Goal: Answer question/provide support: Answer question/provide support

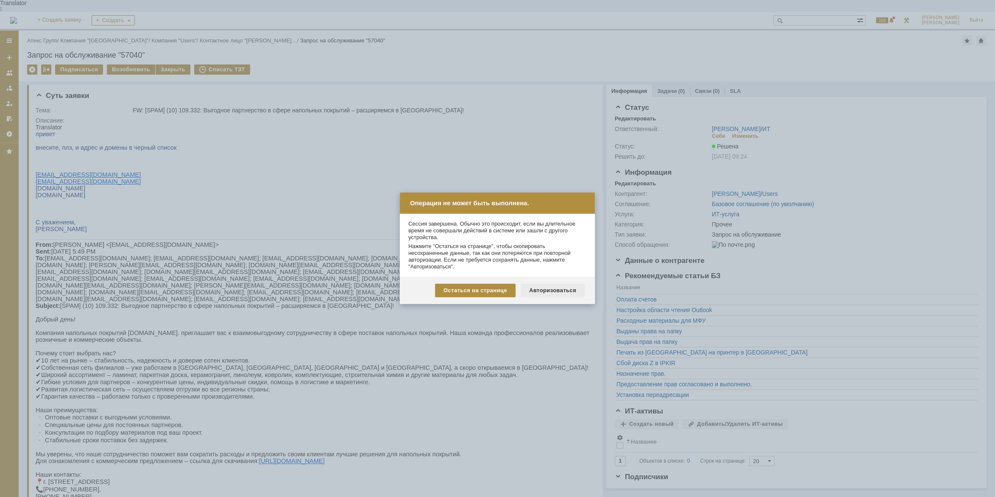
click at [539, 290] on div "Авторизоваться" at bounding box center [552, 290] width 64 height 14
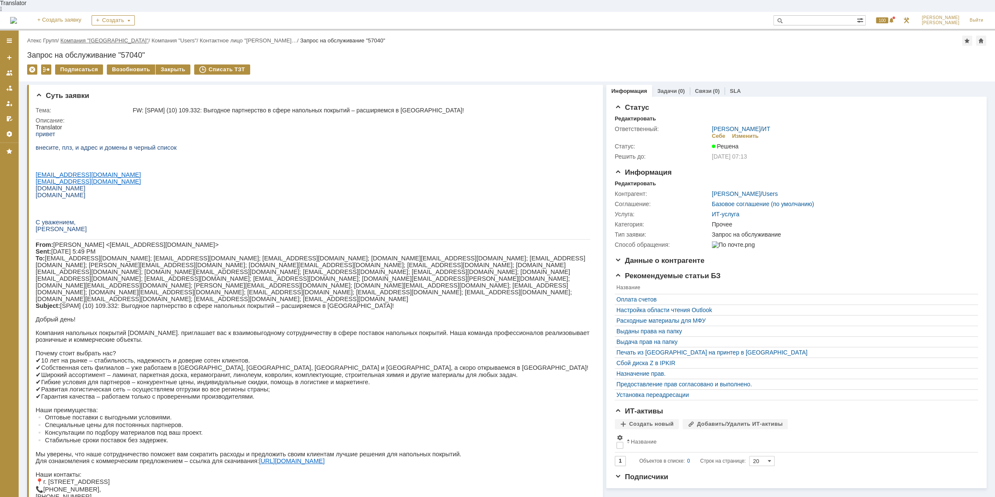
click at [72, 37] on link "Компания "[GEOGRAPHIC_DATA]"" at bounding box center [105, 40] width 88 height 6
click at [68, 31] on div "Назад | Атекс Групп / Компания "Moscow" / Компания "Users" / Контактное лицо "С…" at bounding box center [507, 270] width 976 height 478
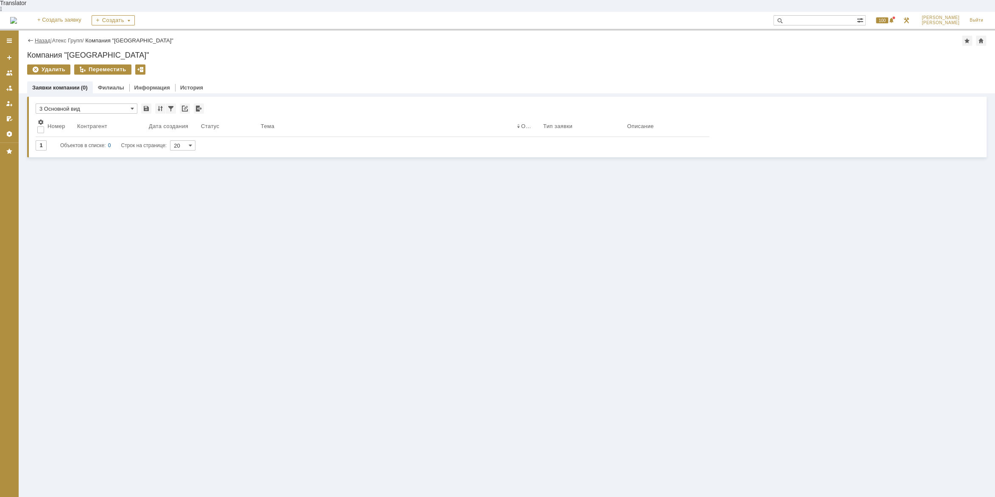
click at [39, 37] on link "Назад" at bounding box center [43, 40] width 16 height 6
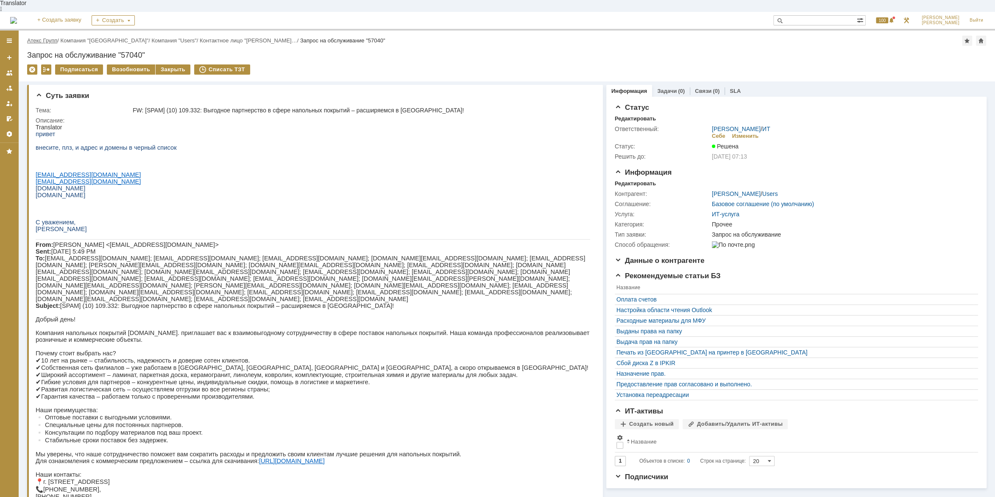
click at [54, 37] on link "Атекс Групп" at bounding box center [42, 40] width 30 height 6
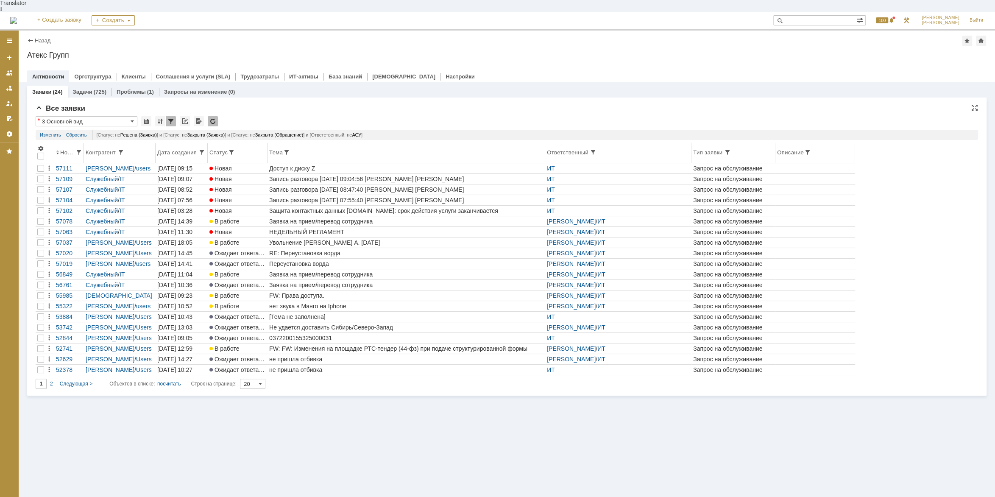
click at [292, 150] on th "Тема" at bounding box center [406, 153] width 278 height 20
click at [0, 0] on div at bounding box center [0, 0] width 0 height 0
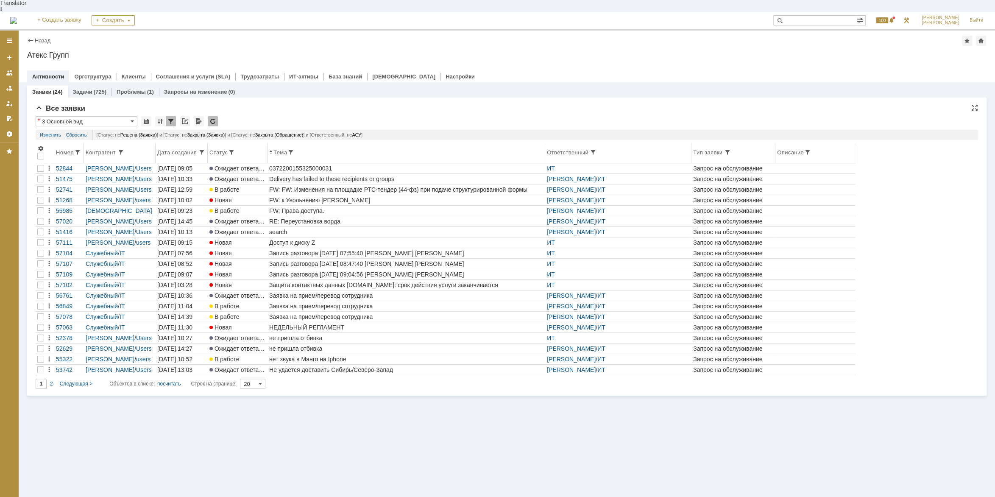
click at [70, 149] on div "Номер" at bounding box center [69, 152] width 26 height 7
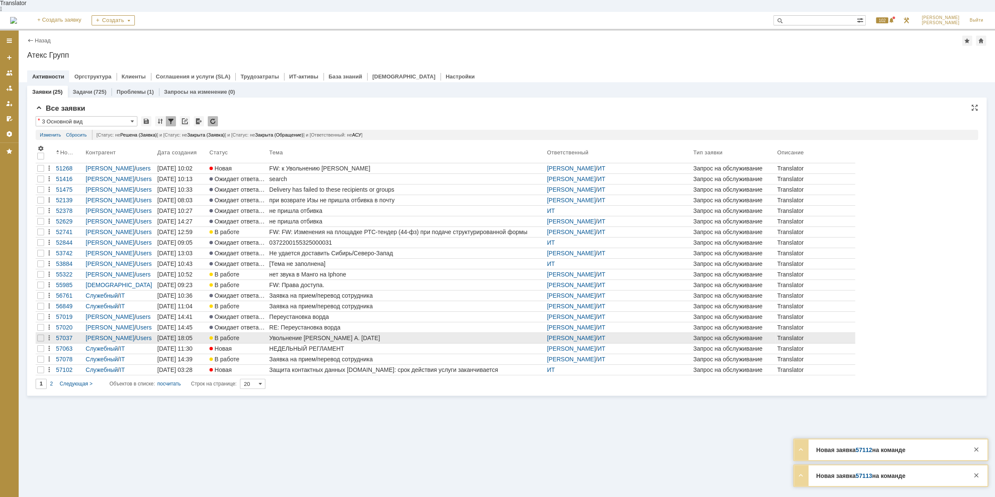
click at [329, 334] on div "Увольнение Бардаковой А. 15.08.25" at bounding box center [406, 337] width 274 height 7
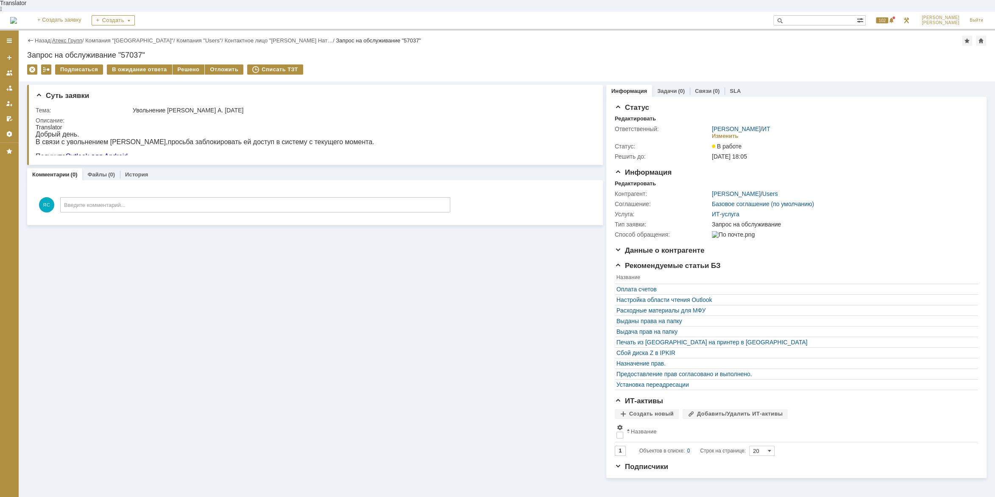
click at [70, 37] on link "Атекс Групп" at bounding box center [67, 40] width 30 height 6
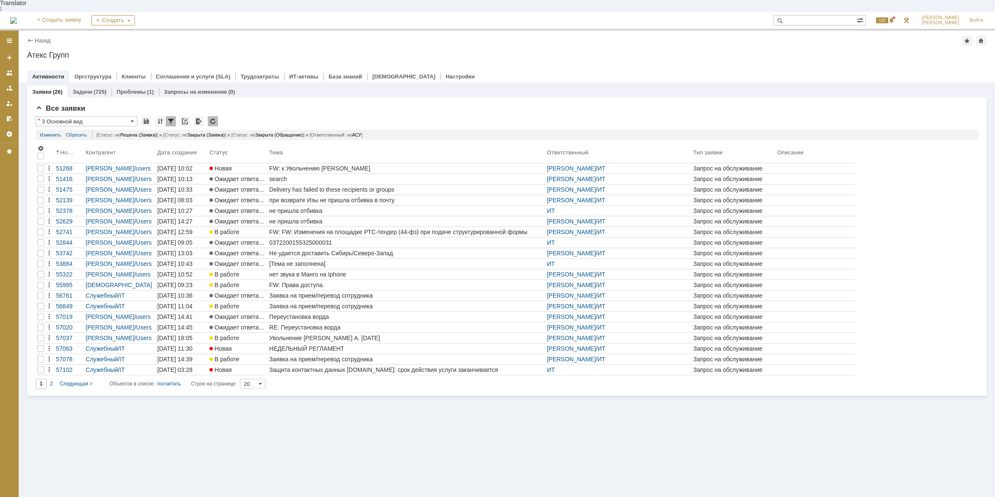
click at [59, 149] on span at bounding box center [57, 152] width 3 height 7
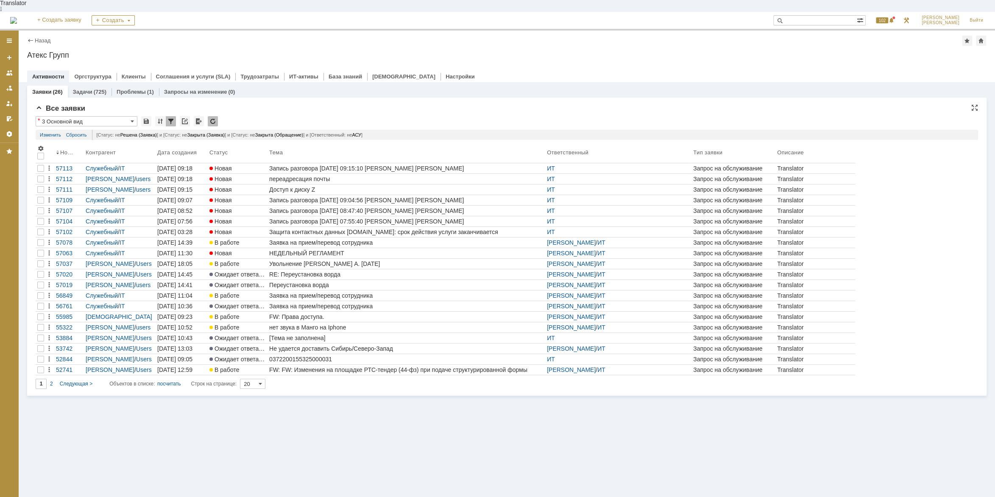
click at [244, 378] on input "20" at bounding box center [252, 383] width 25 height 10
click at [260, 401] on span "50" at bounding box center [255, 404] width 18 height 7
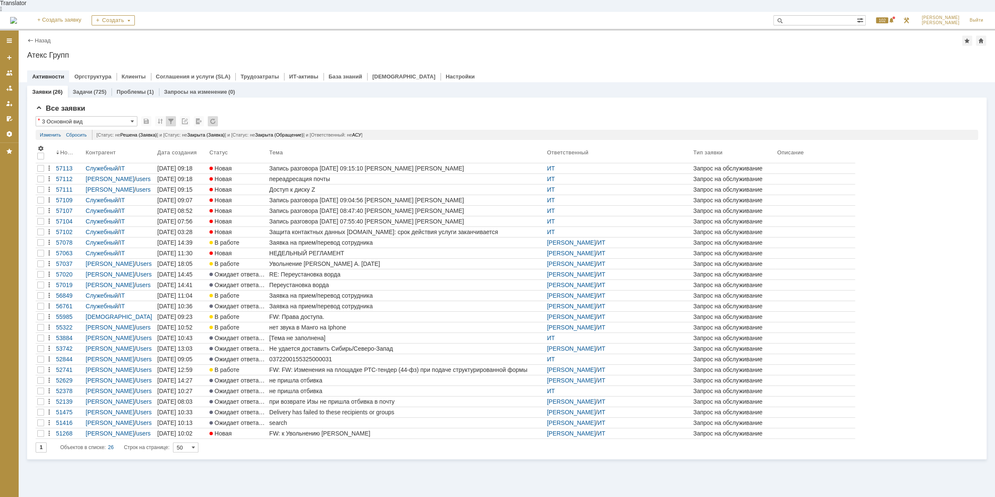
type input "50"
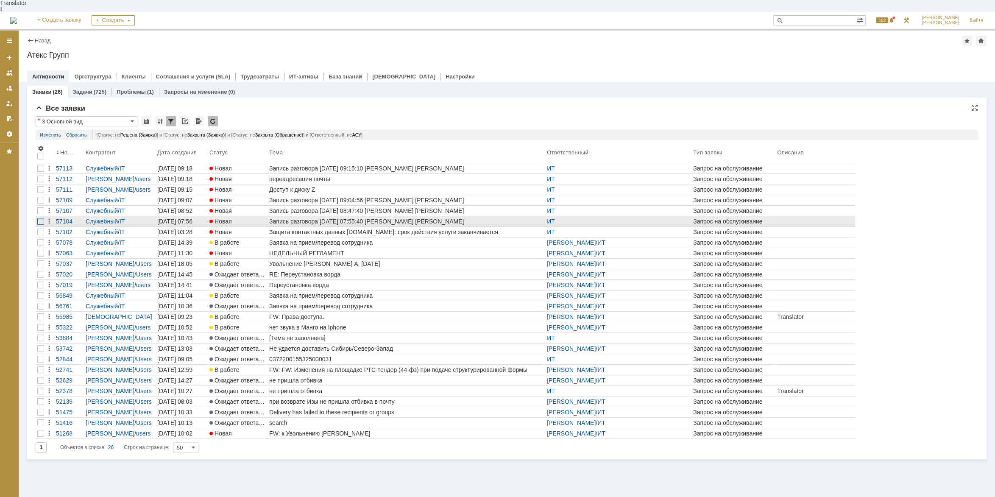
click at [42, 182] on div at bounding box center [40, 178] width 7 height 7
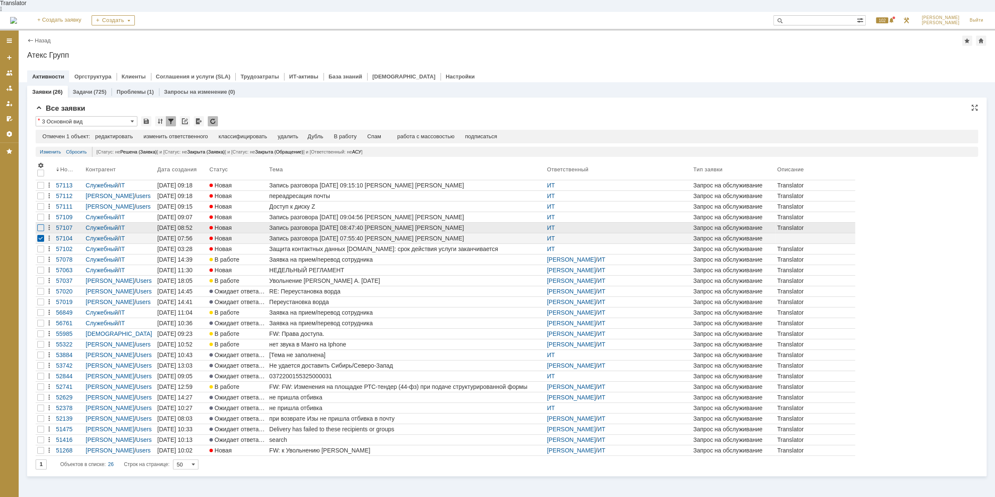
click at [42, 189] on div at bounding box center [40, 185] width 7 height 7
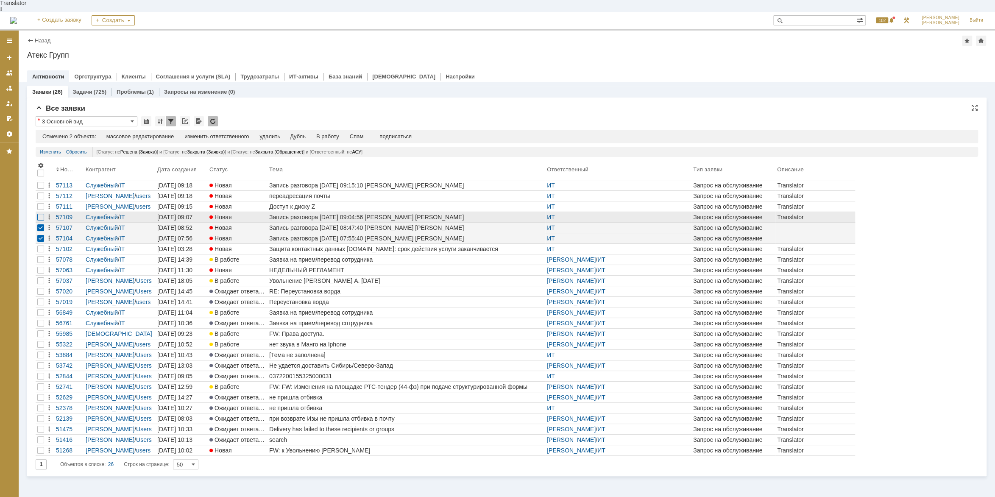
click at [39, 199] on div at bounding box center [40, 195] width 7 height 7
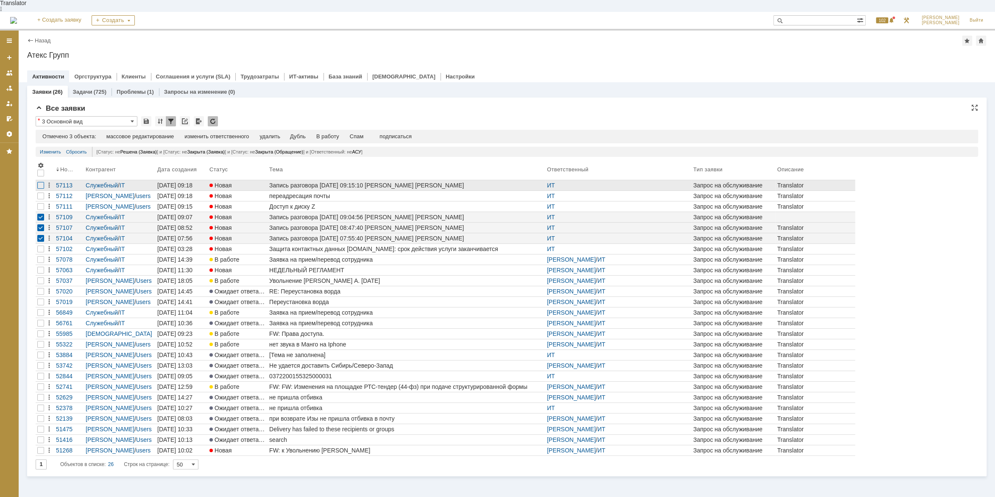
click at [39, 182] on div at bounding box center [40, 185] width 7 height 7
click at [364, 133] on div "Спам" at bounding box center [357, 136] width 14 height 7
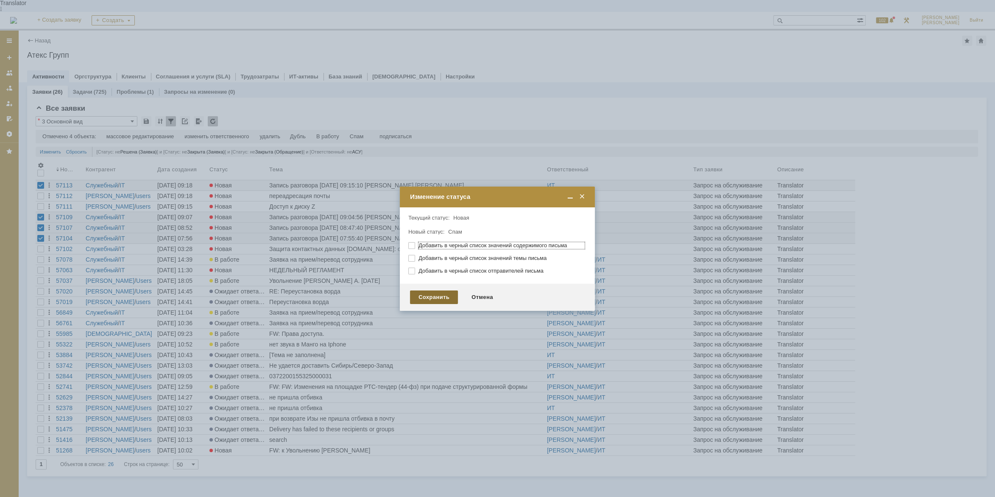
click at [419, 296] on div "Сохранить" at bounding box center [434, 297] width 48 height 14
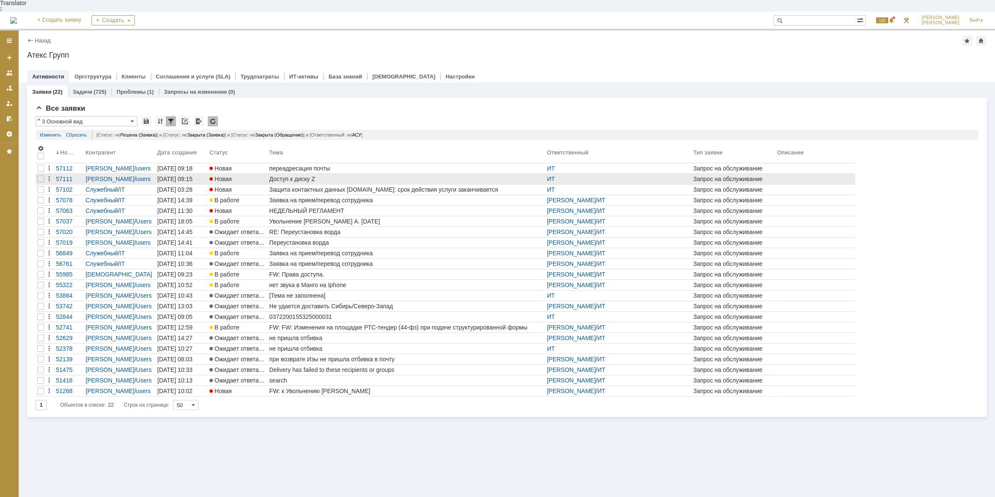
click at [301, 175] on div "Доступ к диску Z" at bounding box center [406, 178] width 274 height 7
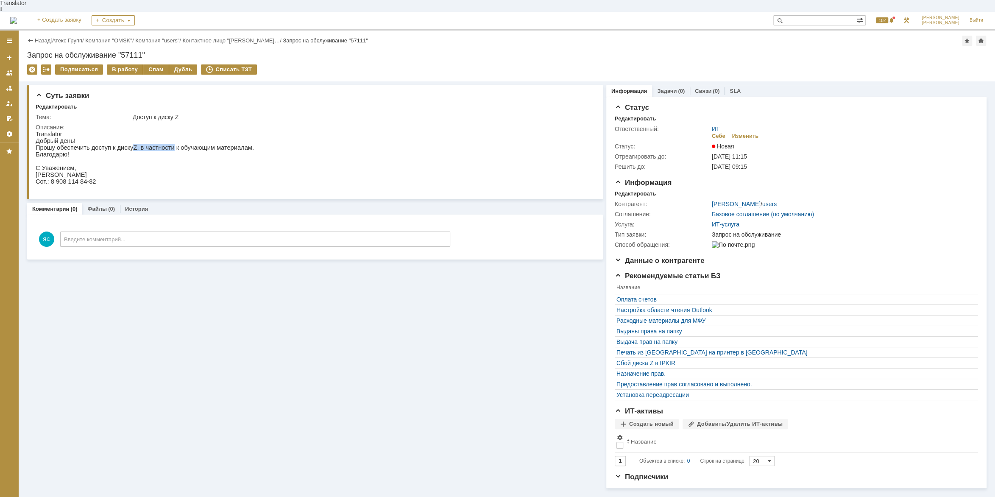
drag, startPoint x: 125, startPoint y: 145, endPoint x: 161, endPoint y: 142, distance: 36.1
click at [161, 144] on p "Прошу обеспечить доступ к диску Z , в частности к обучающим материалам." at bounding box center [145, 147] width 218 height 7
drag, startPoint x: 187, startPoint y: 140, endPoint x: 219, endPoint y: 157, distance: 35.8
click at [188, 144] on p "Прошу обеспечить доступ к диску Z , в частности к обучающим материалам." at bounding box center [145, 147] width 218 height 7
drag, startPoint x: 217, startPoint y: 145, endPoint x: 203, endPoint y: 144, distance: 14.0
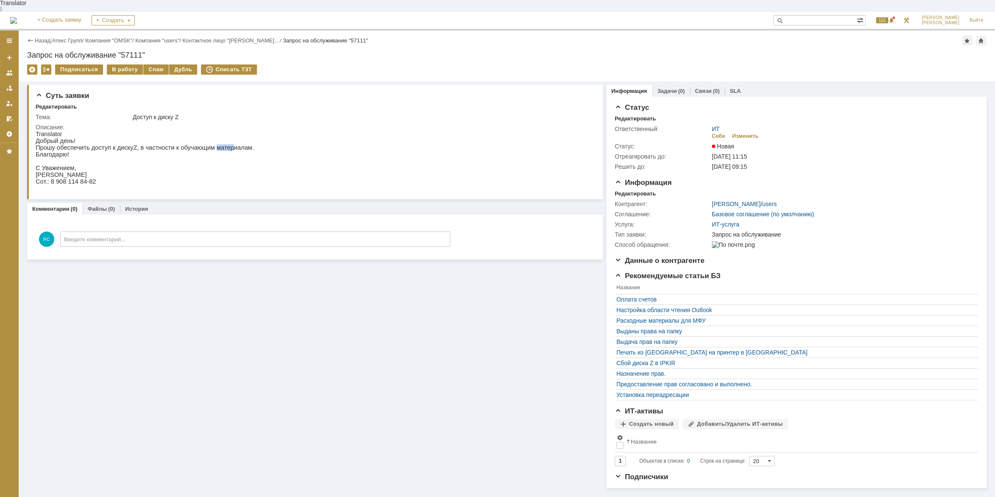
click at [203, 144] on p "Прошу обеспечить доступ к диску Z , в частности к обучающим материалам." at bounding box center [145, 147] width 218 height 7
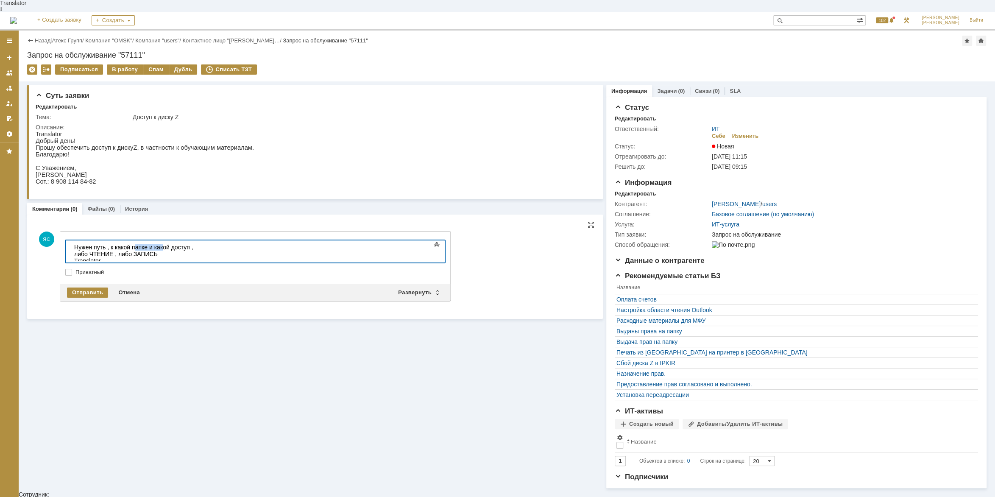
drag, startPoint x: 135, startPoint y: 247, endPoint x: 162, endPoint y: 247, distance: 26.7
click at [162, 247] on body "Нужен путь , к какой папке и какой доступ , либо ЧТЕНИЕ , либо ЗАПИСЬ Translator" at bounding box center [134, 257] width 127 height 34
click at [163, 246] on body "Нужен путь , к какой папке и какой доступ , либо ЧТЕНИЕ , либо ЗАПИСЬ Translator" at bounding box center [134, 257] width 127 height 34
drag, startPoint x: 133, startPoint y: 247, endPoint x: 127, endPoint y: 247, distance: 5.9
click at [127, 247] on body "Нужен путь , к какой папке и какой доступ , либо ЧТЕНИЕ , либо ЗАПИСЬ Translator" at bounding box center [134, 257] width 127 height 34
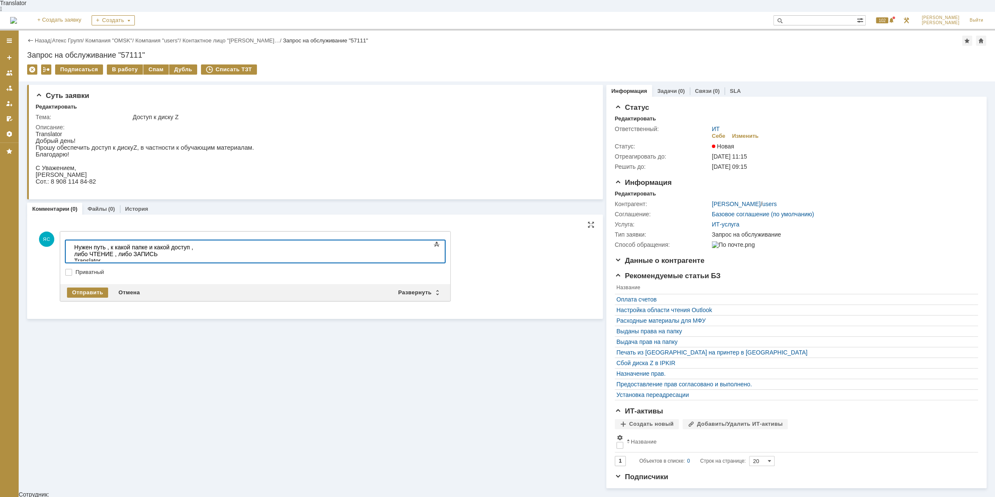
click at [127, 247] on body "Нужен путь , к какой папке и какой доступ , либо ЧТЕНИЕ , либо ЗАПИСЬ Translator" at bounding box center [134, 257] width 127 height 34
click at [94, 287] on div "Отправить" at bounding box center [87, 292] width 41 height 10
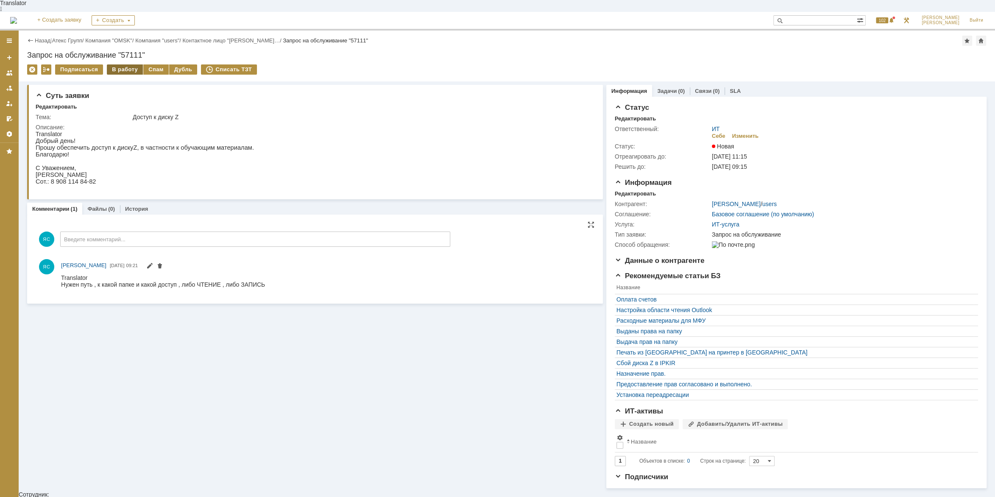
click at [125, 64] on div "В работу" at bounding box center [125, 69] width 36 height 10
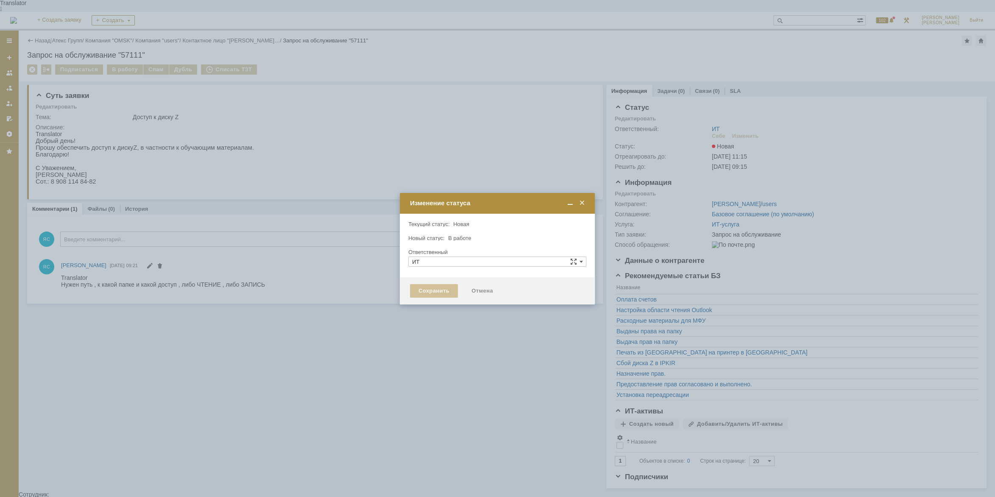
type input "[PERSON_NAME]"
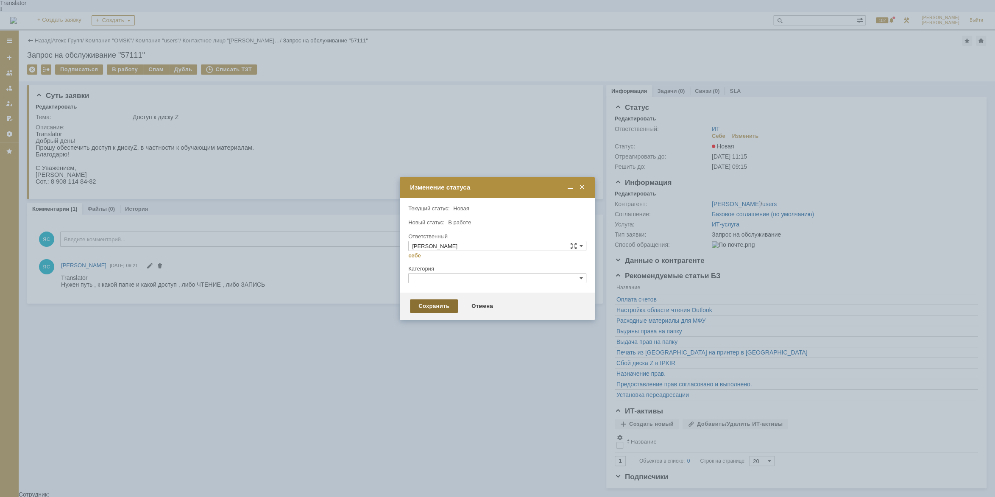
click at [428, 306] on div "Сохранить" at bounding box center [434, 306] width 48 height 14
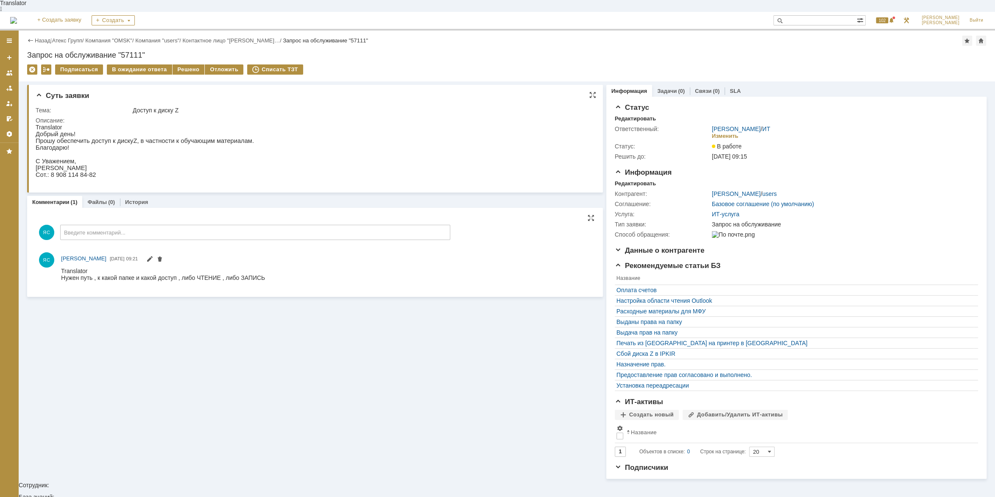
drag, startPoint x: 69, startPoint y: 167, endPoint x: 97, endPoint y: 167, distance: 27.1
click at [97, 167] on p "Инесса Архангельская" at bounding box center [145, 167] width 218 height 7
click at [145, 159] on p "С Уважением," at bounding box center [145, 161] width 218 height 7
drag, startPoint x: 174, startPoint y: 526, endPoint x: 120, endPoint y: 273, distance: 258.1
click at [120, 274] on div "Нужен путь , к какой папке и какой доступ , либо ЧТЕНИЕ , либо ЗАПИСЬ Translator" at bounding box center [163, 284] width 204 height 20
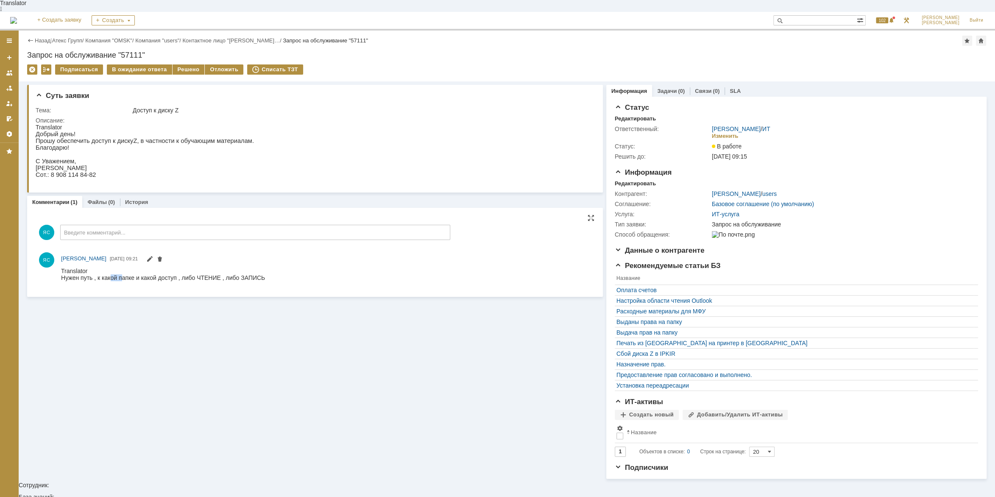
click at [120, 274] on div "Нужен путь , к какой папке и какой доступ , либо ЧТЕНИЕ , либо ЗАПИСЬ Translator" at bounding box center [163, 284] width 204 height 20
drag, startPoint x: 131, startPoint y: 273, endPoint x: 152, endPoint y: 273, distance: 21.2
click at [152, 274] on div "Нужен путь , к какой папке и какой доступ , либо ЧТЕНИЕ , либо ЗАПИСЬ Translator" at bounding box center [163, 284] width 204 height 20
drag, startPoint x: 221, startPoint y: 274, endPoint x: 209, endPoint y: 274, distance: 11.9
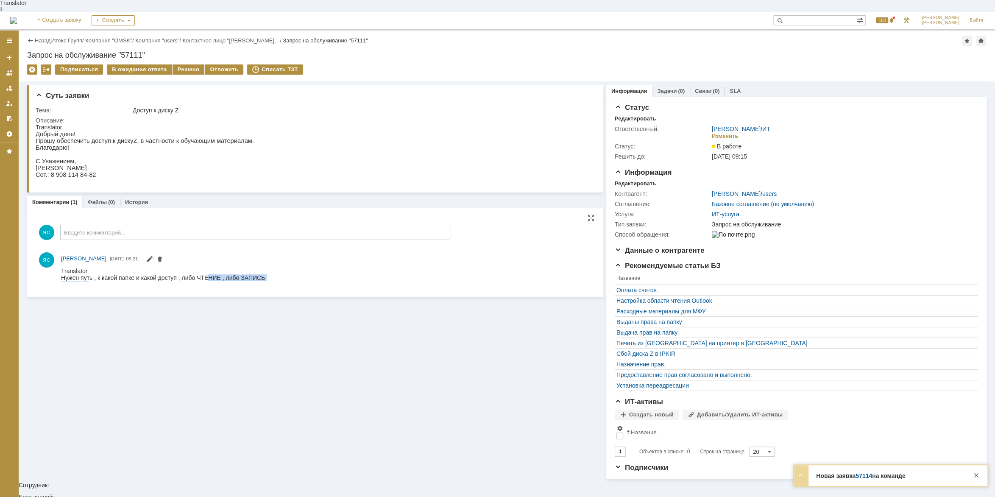
click at [209, 274] on div "Нужен путь , к какой папке и какой доступ , либо ЧТЕНИЕ , либо ЗАПИСЬ Translator" at bounding box center [163, 284] width 204 height 20
click at [198, 274] on div "Нужен путь , к какой папке и какой доступ , либо ЧТЕНИЕ , либо ЗАПИСЬ Translator" at bounding box center [163, 284] width 204 height 20
drag, startPoint x: 172, startPoint y: 139, endPoint x: 166, endPoint y: 131, distance: 10.7
click at [172, 139] on div "Добрый день! Прошу обеспечить доступ к диску Z , в частности к обучающим матери…" at bounding box center [145, 158] width 218 height 54
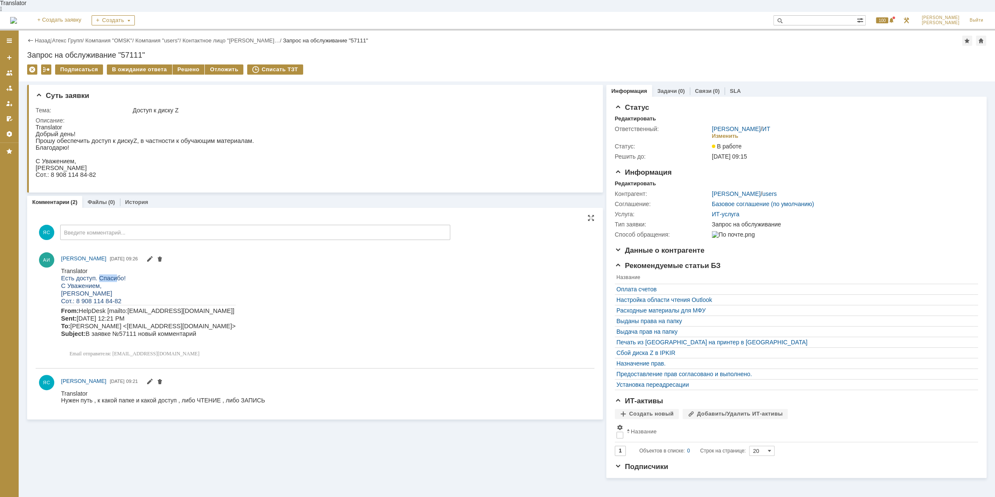
drag, startPoint x: 94, startPoint y: 269, endPoint x: 108, endPoint y: 269, distance: 14.0
click at [108, 274] on span "Есть доступ. Спасибо!" at bounding box center [93, 277] width 64 height 7
drag, startPoint x: 105, startPoint y: 270, endPoint x: 106, endPoint y: 275, distance: 4.7
click at [105, 274] on span "Есть доступ. Спасибо!" at bounding box center [93, 277] width 64 height 7
click at [183, 64] on div "Решено" at bounding box center [188, 69] width 32 height 10
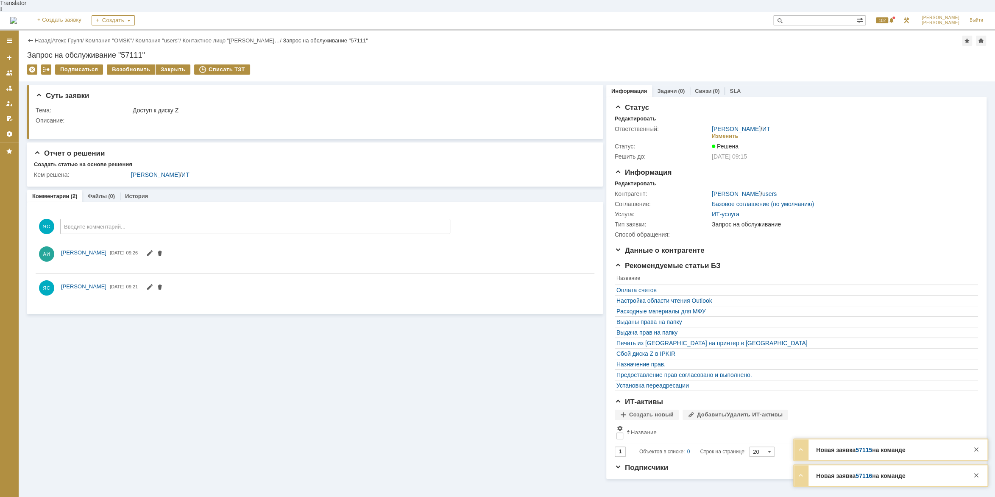
click at [74, 37] on link "Атекс Групп" at bounding box center [67, 40] width 30 height 6
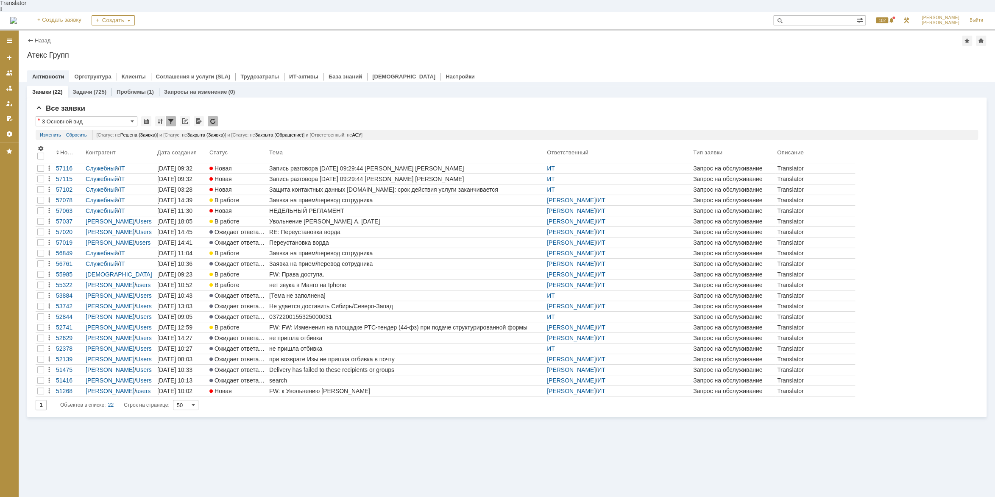
drag, startPoint x: 327, startPoint y: 208, endPoint x: 348, endPoint y: 202, distance: 22.0
click at [327, 218] on div "Увольнение Бардаковой А. 15.08.25" at bounding box center [406, 221] width 274 height 7
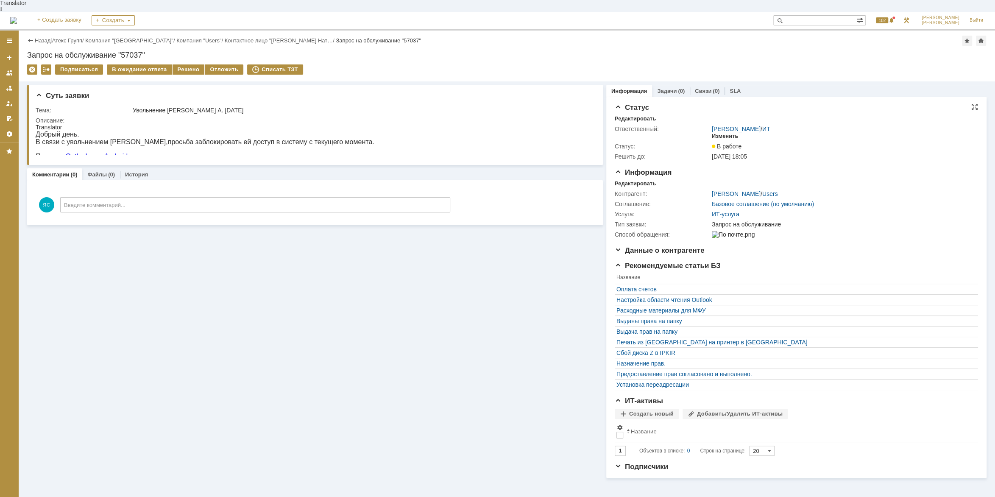
click at [725, 133] on div "Изменить" at bounding box center [724, 136] width 27 height 7
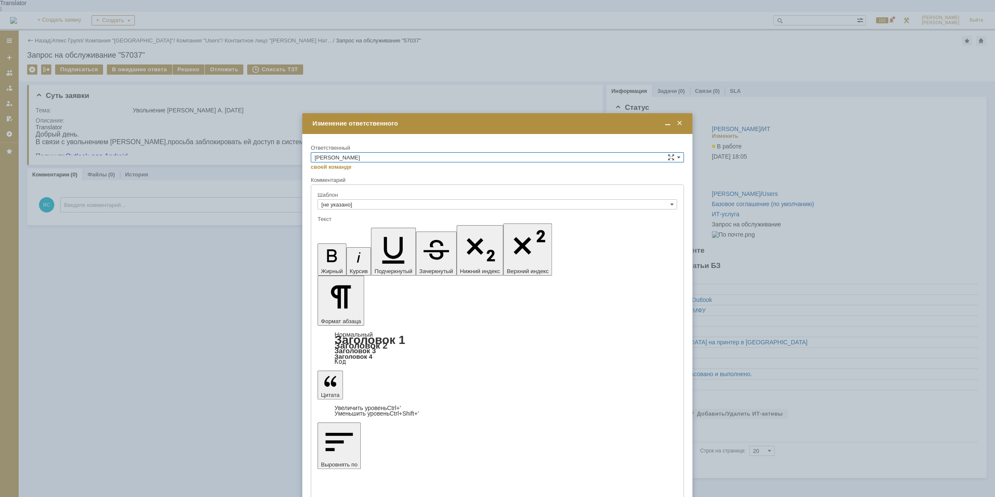
click at [355, 156] on input "[PERSON_NAME]" at bounding box center [497, 157] width 373 height 10
click at [329, 222] on div "АСУ" at bounding box center [497, 227] width 372 height 10
type input "АСУ"
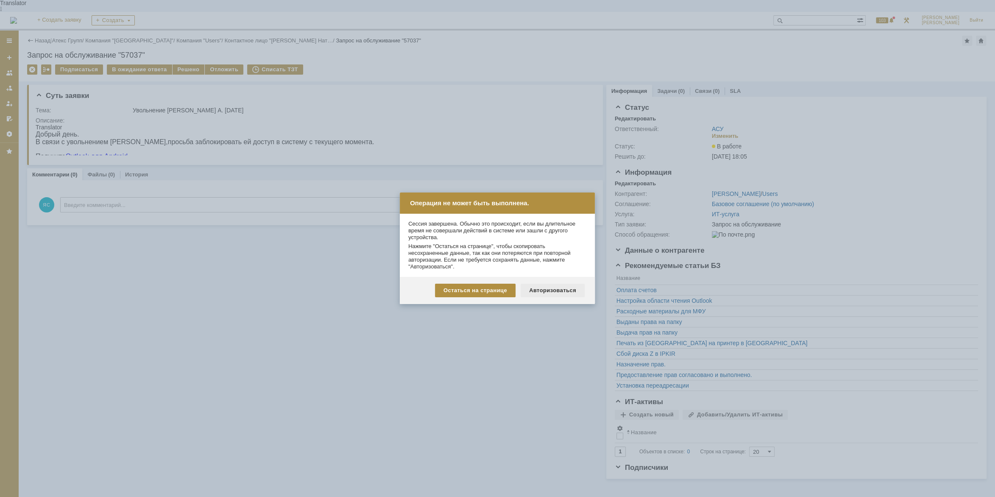
click at [554, 291] on div "Авторизоваться" at bounding box center [552, 290] width 64 height 14
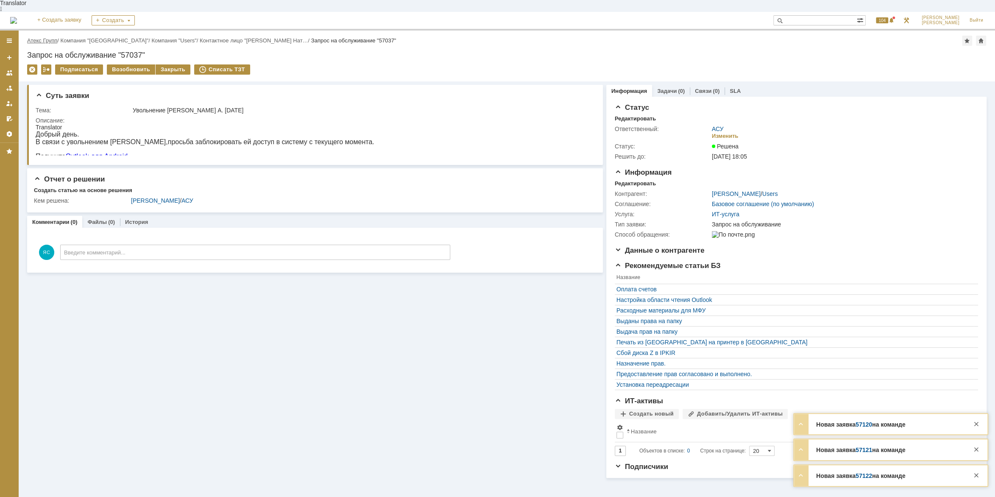
click at [50, 37] on link "Атекс Групп" at bounding box center [42, 40] width 30 height 6
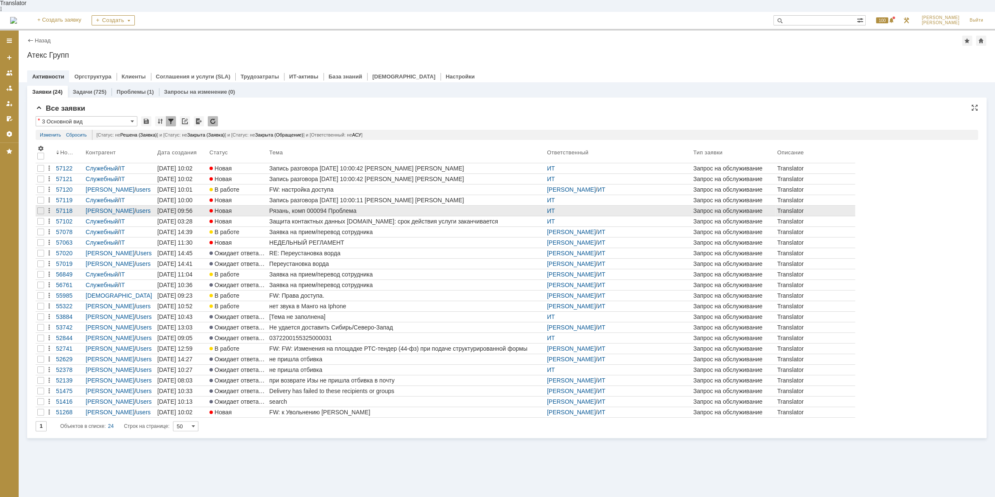
click at [329, 207] on div "Рязань, комп 000094 Проблема" at bounding box center [406, 210] width 274 height 7
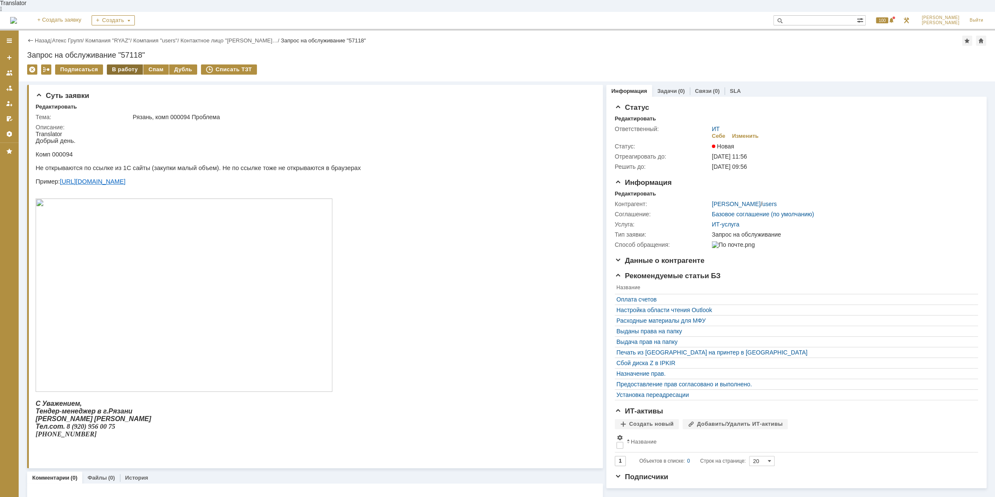
click at [119, 64] on div "В работу" at bounding box center [125, 69] width 36 height 10
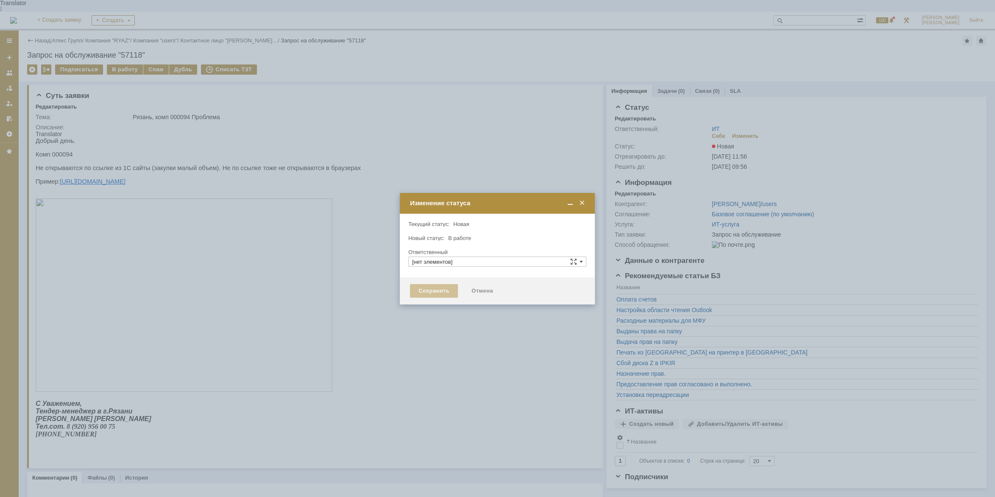
type input "[PERSON_NAME]"
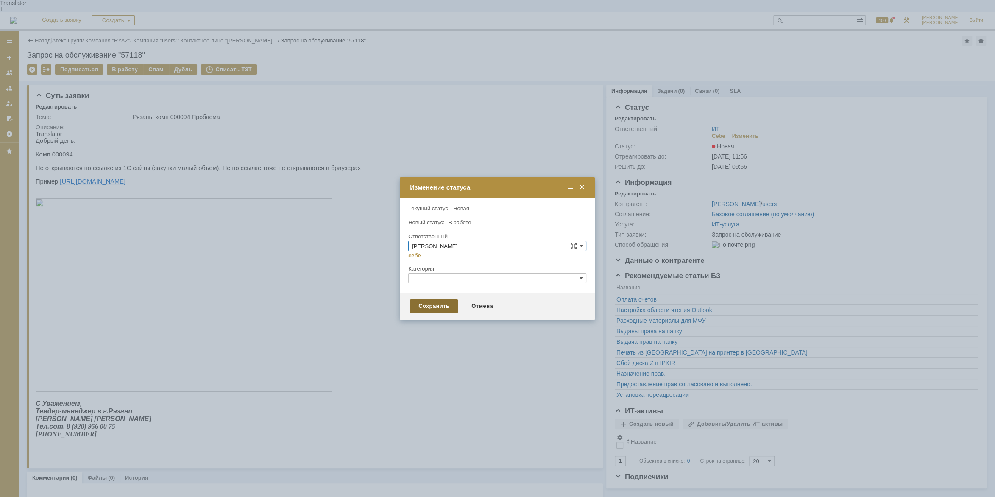
click at [428, 305] on div "Сохранить" at bounding box center [434, 306] width 48 height 14
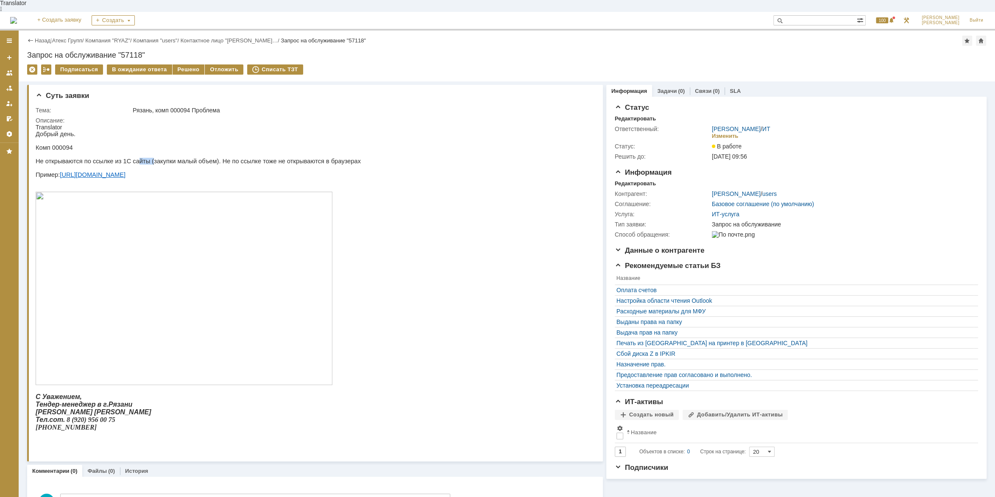
drag, startPoint x: 128, startPoint y: 156, endPoint x: 161, endPoint y: 157, distance: 32.2
click at [143, 158] on p "Не открываются по ссылке из 1С сайты (закупки малый объем). Не по ссылке тоже н…" at bounding box center [198, 161] width 325 height 7
click at [161, 158] on p "Не открываются по ссылке из 1С сайты (закупки малый объем). Не по ссылке тоже н…" at bounding box center [198, 161] width 325 height 7
drag, startPoint x: 117, startPoint y: 156, endPoint x: 147, endPoint y: 158, distance: 31.0
click at [147, 158] on p "Не открываются по ссылке из 1С сайты (закупки малый объем). Не по ссылке тоже н…" at bounding box center [198, 161] width 325 height 7
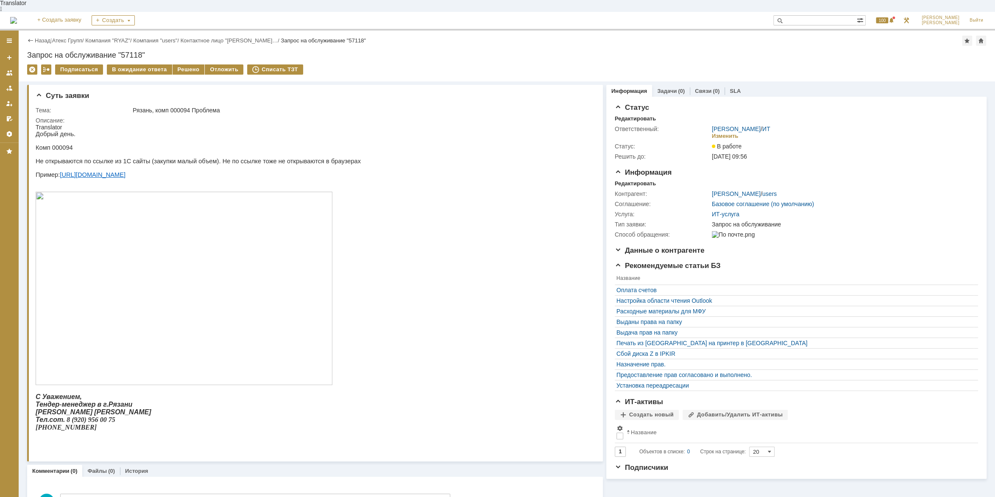
click at [158, 158] on p "Не открываются по ссылке из 1С сайты (закупки малый объем). Не по ссылке тоже н…" at bounding box center [198, 161] width 325 height 7
drag, startPoint x: 155, startPoint y: 158, endPoint x: 171, endPoint y: 158, distance: 16.1
click at [171, 158] on p "Не открываются по ссылке из 1С сайты (закупки малый объем). Не по ссылке тоже н…" at bounding box center [198, 161] width 325 height 7
drag, startPoint x: 173, startPoint y: 157, endPoint x: 236, endPoint y: 157, distance: 63.6
click at [174, 158] on p "Не открываются по ссылке из 1С сайты (закупки малый объем). Не по ссылке тоже н…" at bounding box center [198, 161] width 325 height 7
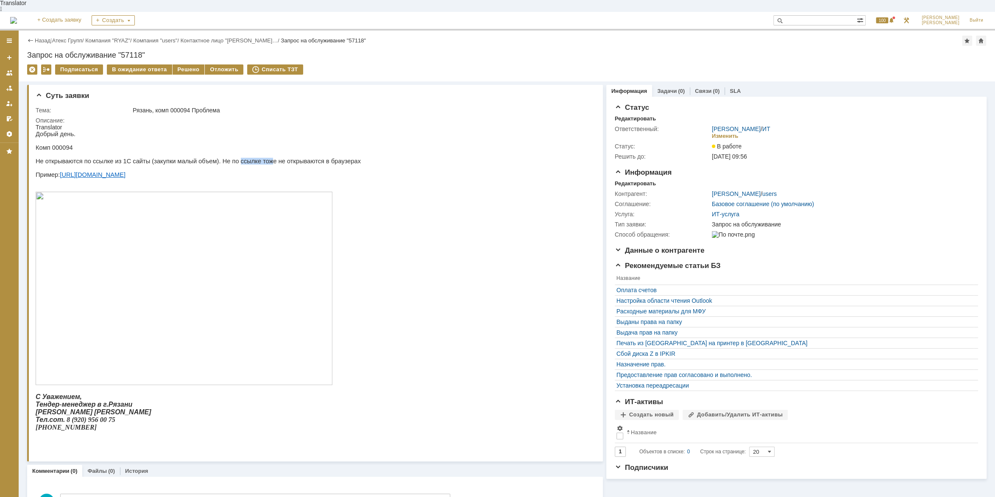
drag, startPoint x: 221, startPoint y: 157, endPoint x: 250, endPoint y: 158, distance: 28.4
click at [250, 158] on p "Не открываются по ссылке из 1С сайты (закупки малый объем). Не по ссылке тоже н…" at bounding box center [198, 161] width 325 height 7
click at [252, 158] on p "Не открываются по ссылке из 1С сайты (закупки малый объем). Не по ссылке тоже н…" at bounding box center [198, 161] width 325 height 7
drag, startPoint x: 303, startPoint y: 157, endPoint x: 292, endPoint y: 158, distance: 11.0
click at [292, 158] on p "Не открываются по ссылке из 1С сайты (закупки малый объем). Не по ссылке тоже н…" at bounding box center [198, 161] width 325 height 7
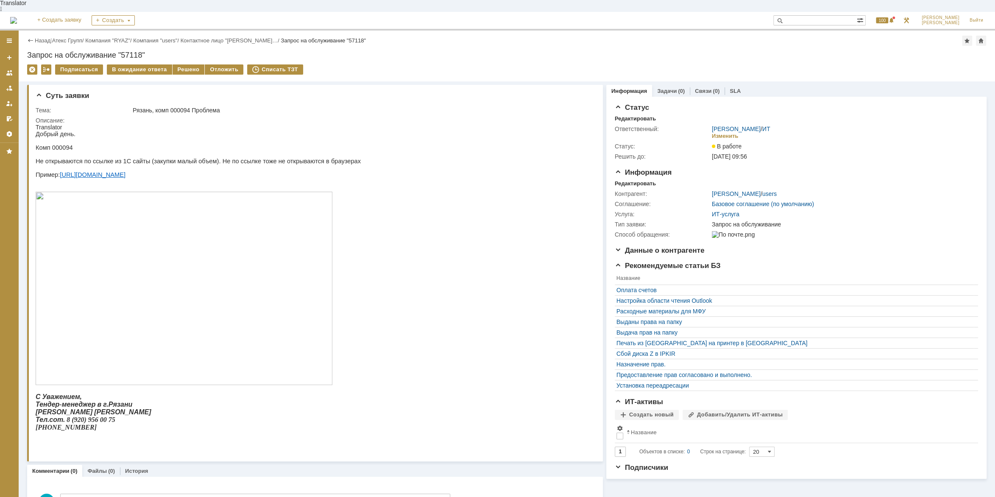
click at [292, 158] on p "Не открываются по ссылке из 1С сайты (закупки малый объем). Не по ссылке тоже н…" at bounding box center [198, 161] width 325 height 7
click at [125, 173] on link "[URL][DOMAIN_NAME]" at bounding box center [93, 174] width 66 height 7
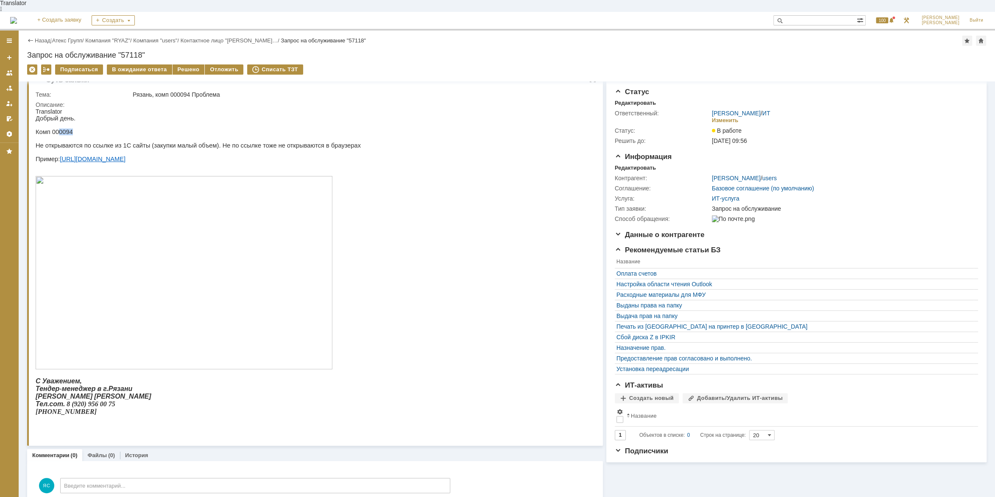
drag, startPoint x: 59, startPoint y: 127, endPoint x: 76, endPoint y: 126, distance: 17.0
click at [76, 128] on p "Комп 000094" at bounding box center [198, 131] width 325 height 7
copy p "0094"
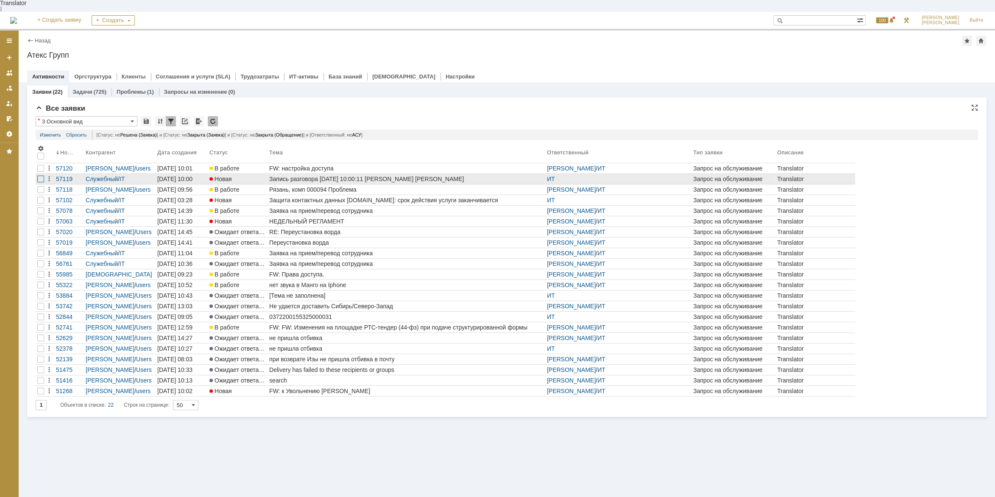
click at [40, 175] on div at bounding box center [40, 178] width 7 height 7
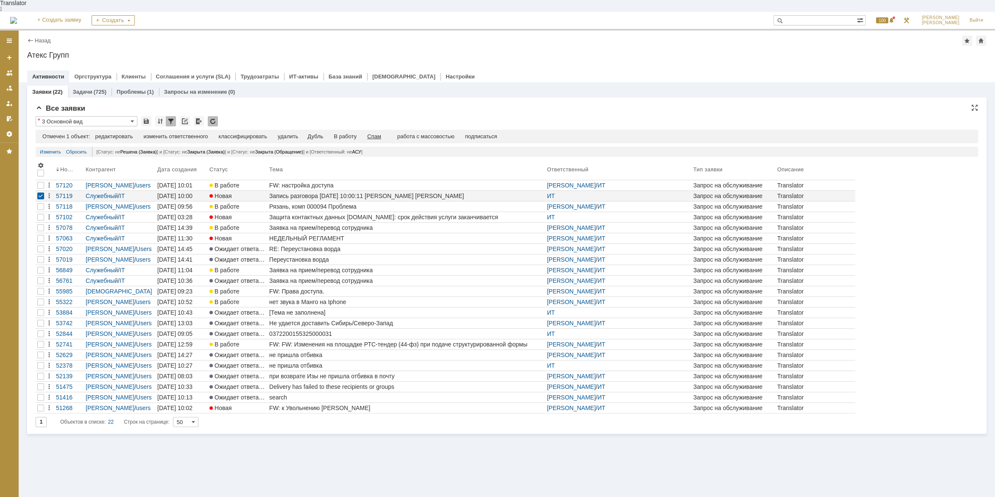
click at [376, 133] on div "Спам" at bounding box center [374, 136] width 14 height 7
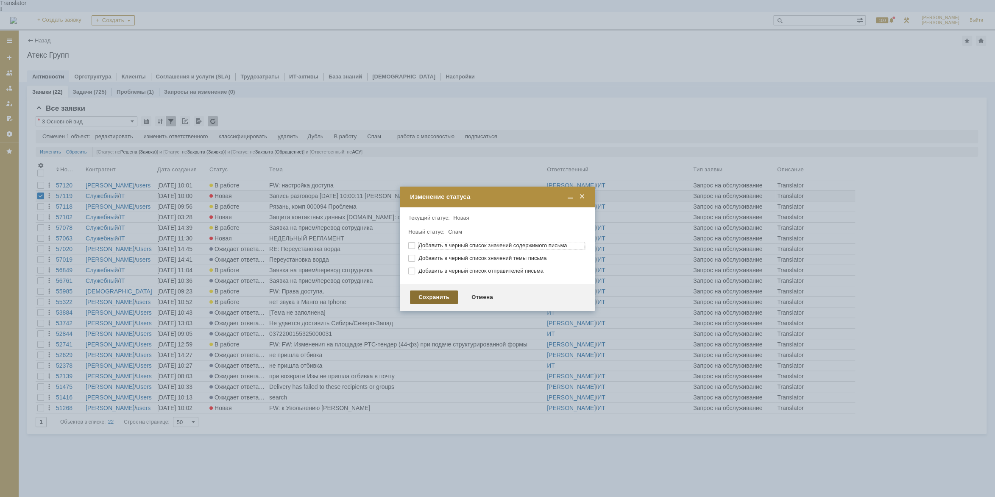
click at [431, 296] on div "Сохранить" at bounding box center [434, 297] width 48 height 14
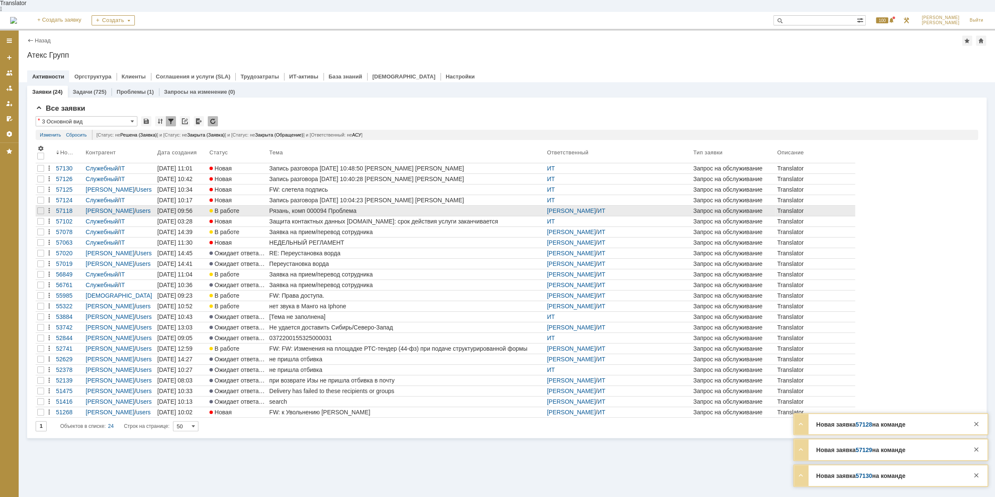
click at [309, 207] on div "Рязань, комп 000094 Проблема" at bounding box center [406, 210] width 274 height 7
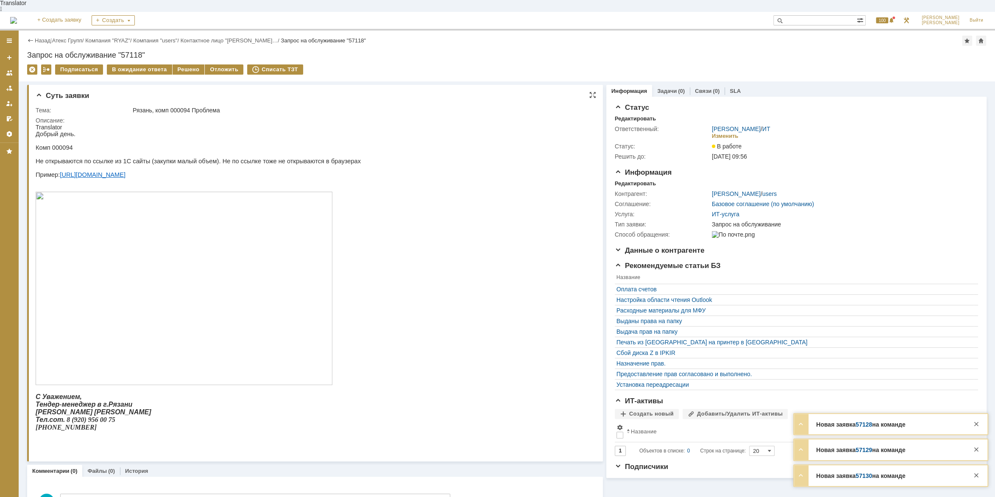
scroll to position [16, 0]
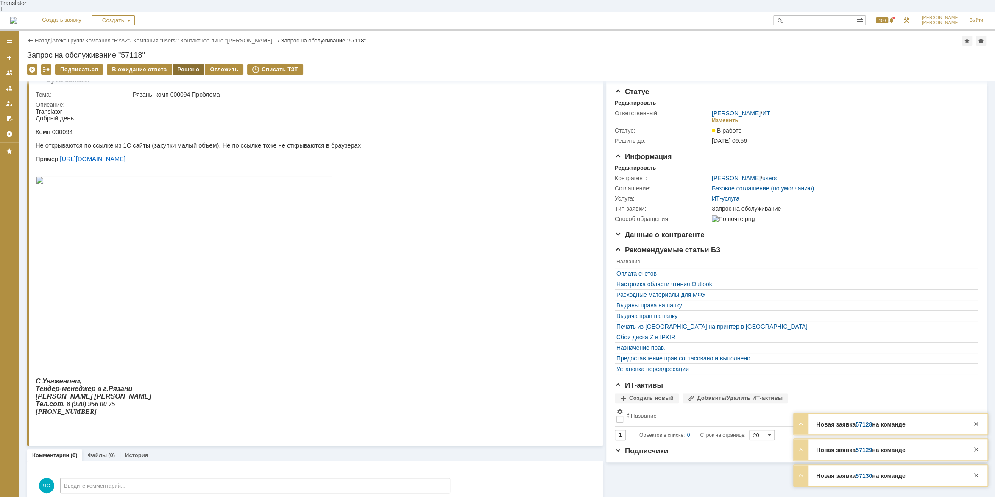
click at [194, 64] on div "Решено" at bounding box center [188, 69] width 32 height 10
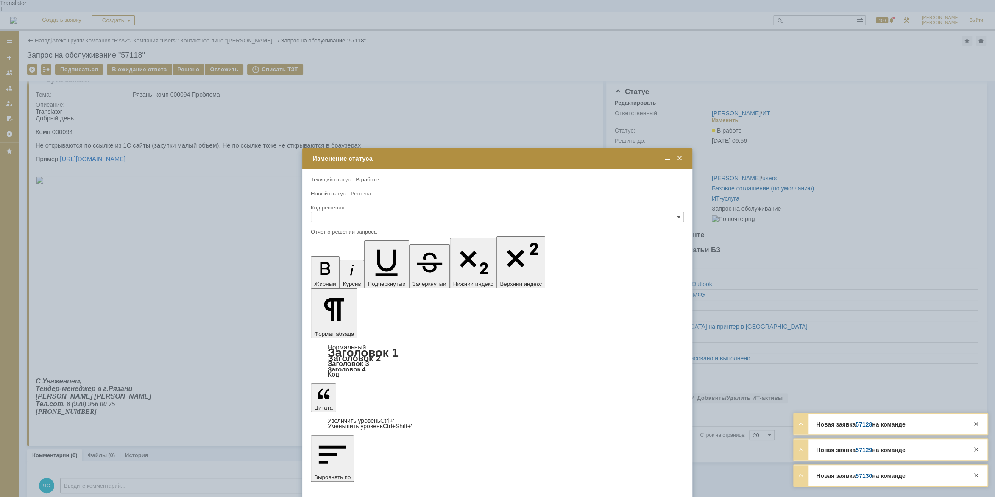
scroll to position [0, 0]
drag, startPoint x: 328, startPoint y: 211, endPoint x: 333, endPoint y: 214, distance: 5.4
click at [330, 212] on div "Код решения" at bounding box center [497, 216] width 373 height 24
click at [333, 215] on input "text" at bounding box center [497, 217] width 373 height 10
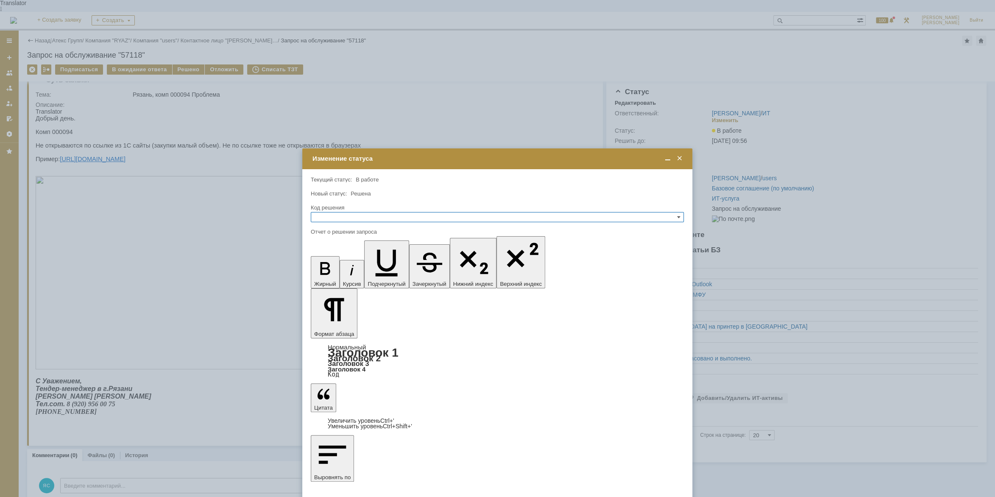
click at [344, 239] on span "Не воспроизводится" at bounding box center [496, 238] width 365 height 7
type input "Не воспроизводится"
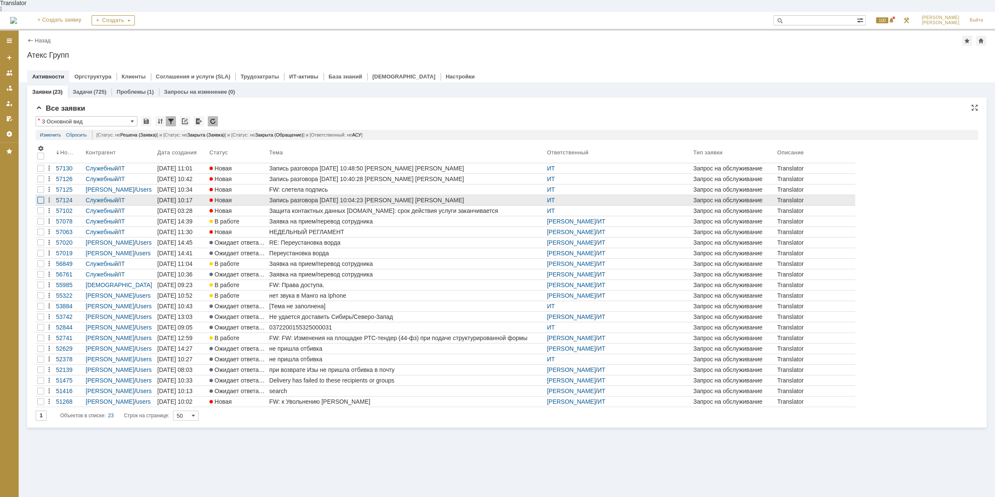
click at [40, 182] on div at bounding box center [40, 178] width 7 height 7
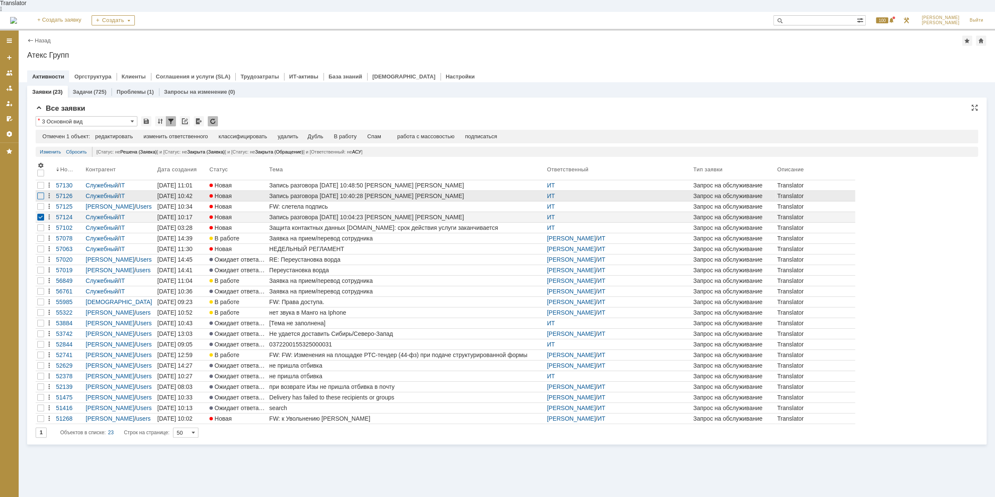
click at [43, 192] on div at bounding box center [40, 195] width 7 height 7
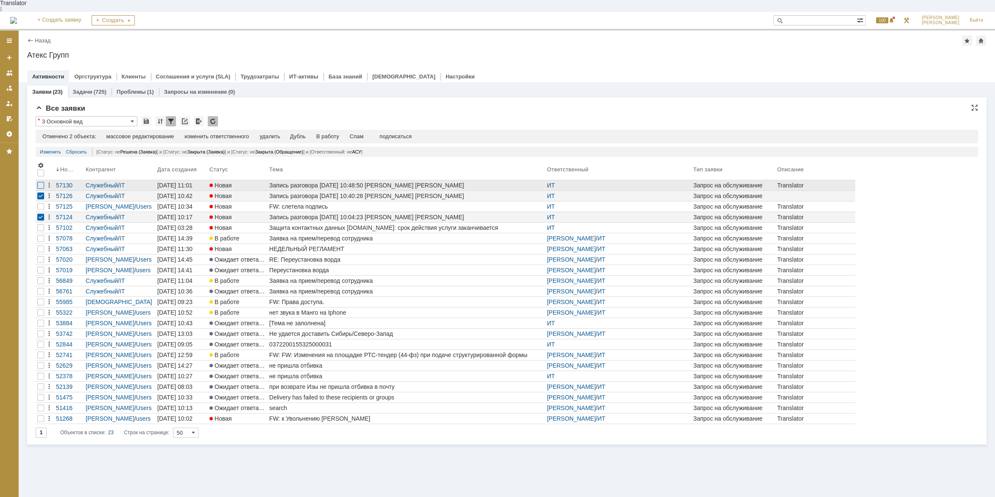
click at [43, 182] on div at bounding box center [40, 185] width 7 height 7
click at [355, 133] on div "Спам" at bounding box center [357, 136] width 14 height 7
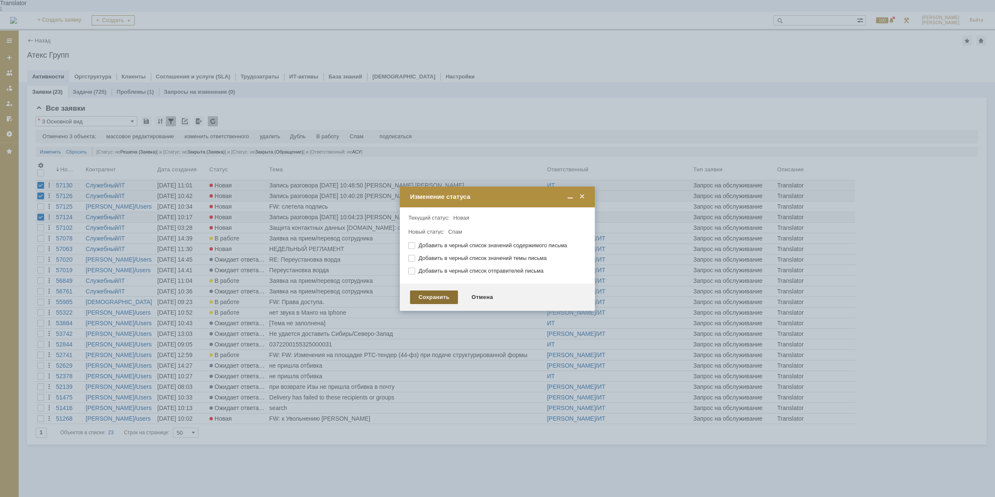
click at [426, 296] on div "Сохранить" at bounding box center [434, 297] width 48 height 14
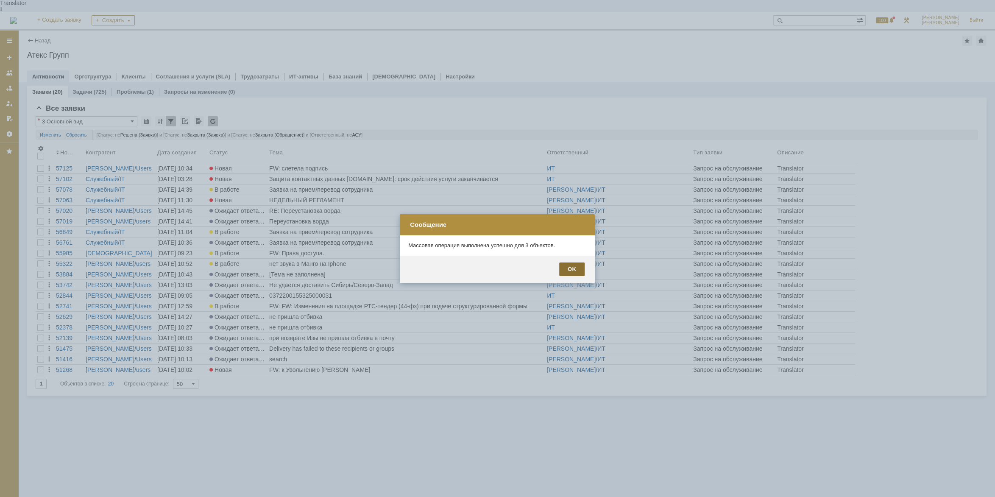
click at [580, 268] on div "OK" at bounding box center [571, 269] width 25 height 14
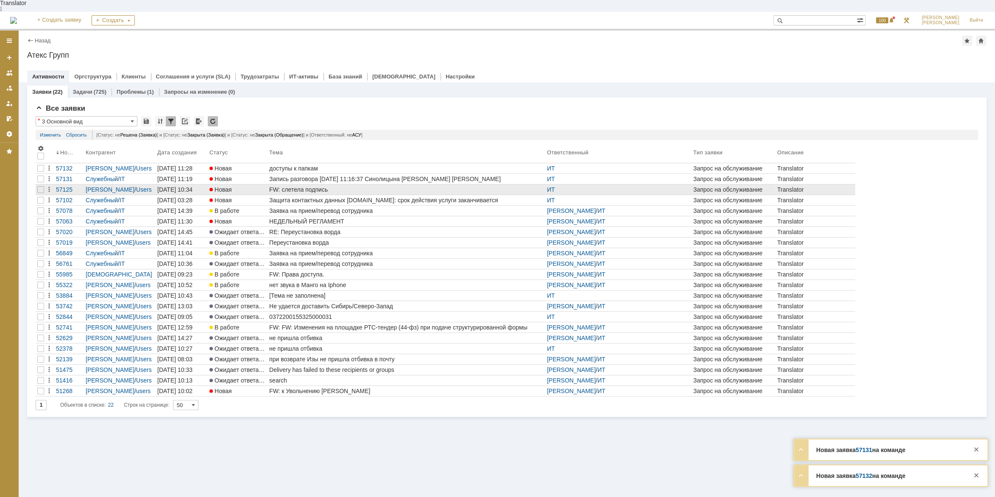
click at [298, 186] on div "FW: слетела подпись" at bounding box center [406, 189] width 274 height 7
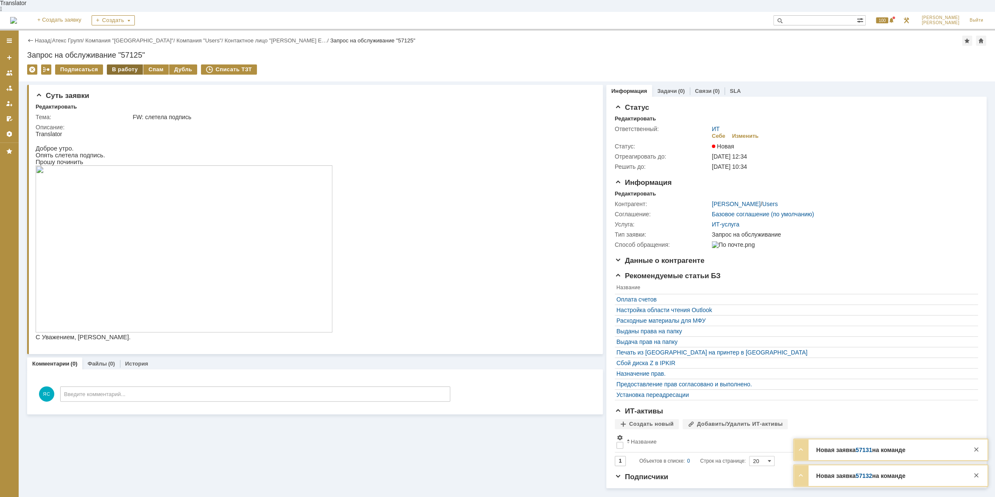
click at [123, 64] on div "В работу" at bounding box center [125, 69] width 36 height 10
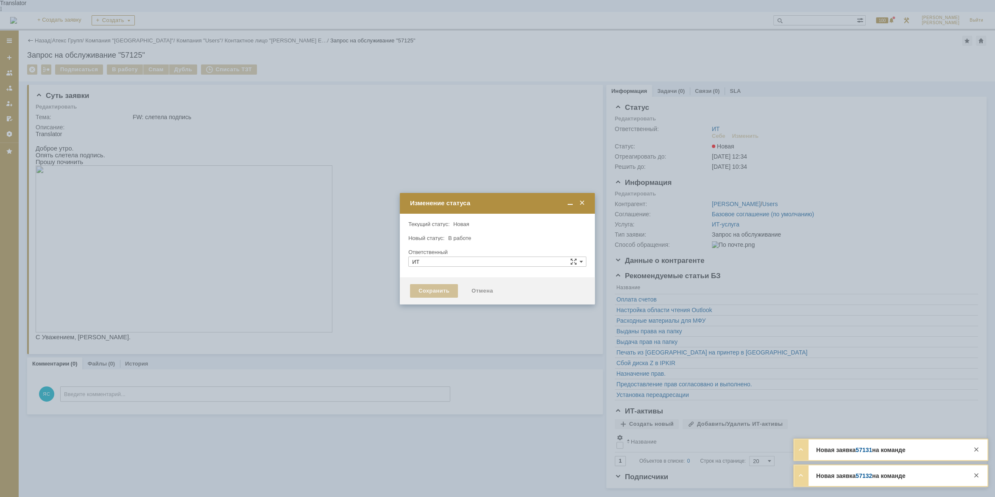
type input "[PERSON_NAME]"
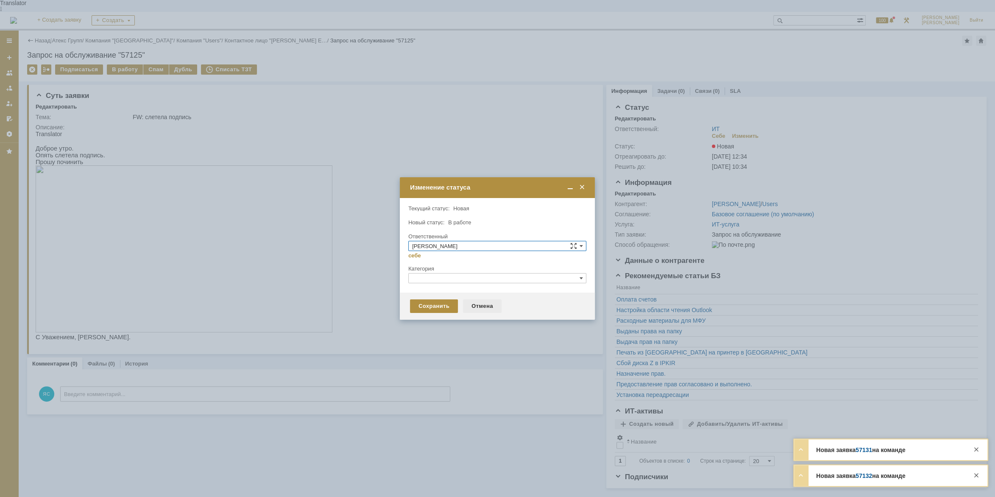
click at [463, 305] on div "Отмена" at bounding box center [482, 306] width 39 height 14
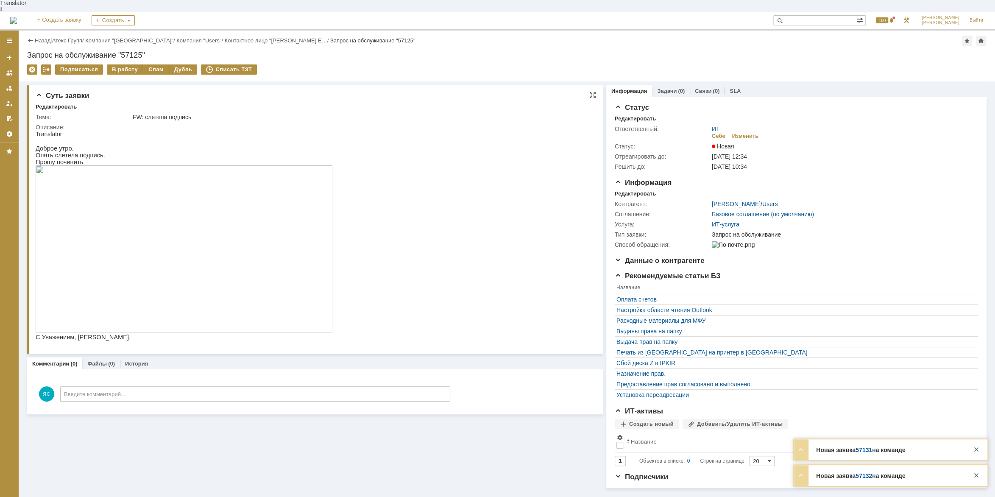
click at [219, 283] on img at bounding box center [184, 248] width 297 height 167
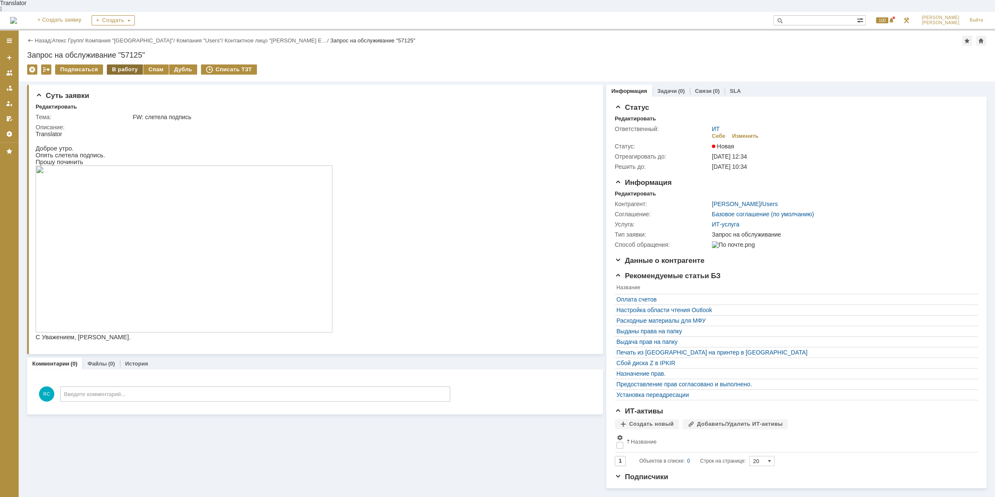
click at [129, 64] on div "В работу" at bounding box center [125, 69] width 36 height 10
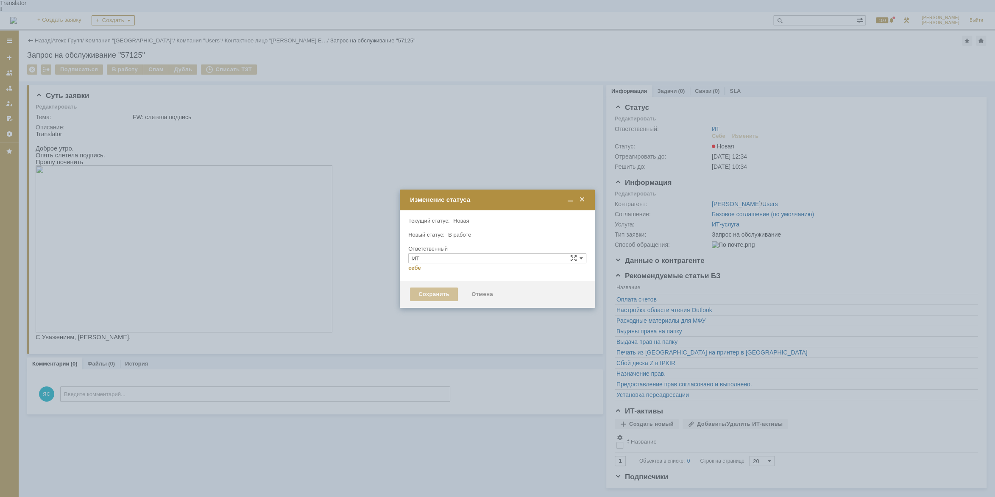
type input "[PERSON_NAME]"
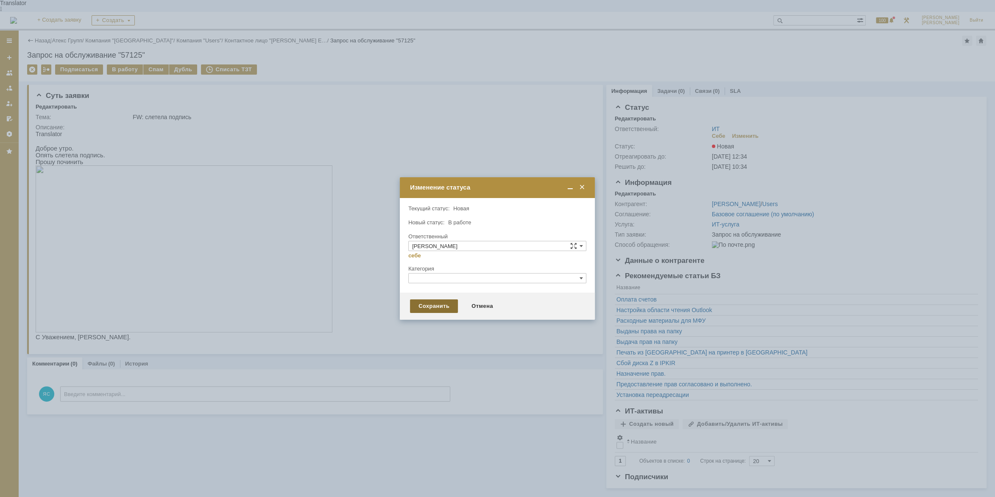
click at [439, 301] on div "Сохранить" at bounding box center [434, 306] width 48 height 14
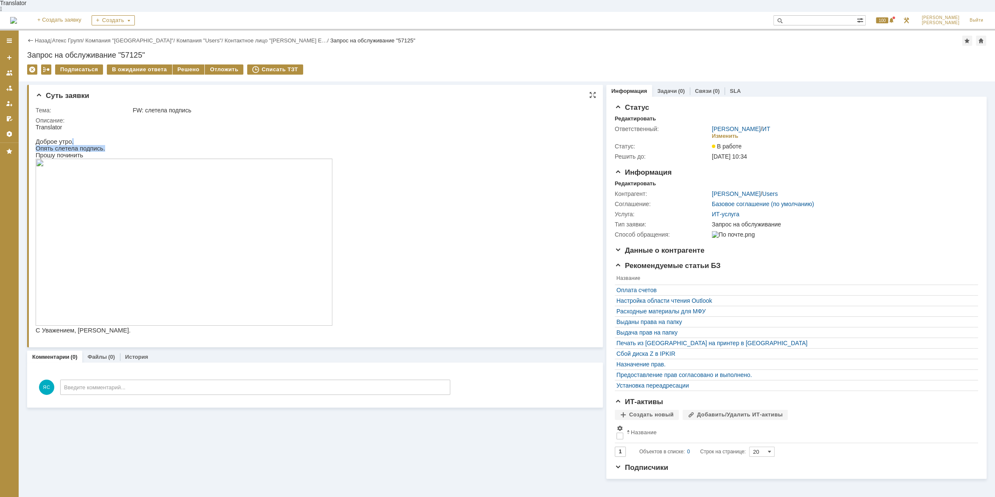
drag, startPoint x: 69, startPoint y: 136, endPoint x: 66, endPoint y: 143, distance: 8.2
click at [102, 142] on div "Доброе утро. Опять слетела подпись. Прошу починить С Уважением, [PERSON_NAME]." at bounding box center [184, 239] width 297 height 202
drag, startPoint x: 64, startPoint y: 143, endPoint x: 70, endPoint y: 151, distance: 10.5
click at [64, 145] on p "Опять слетела подпись." at bounding box center [184, 148] width 297 height 7
drag, startPoint x: 79, startPoint y: 147, endPoint x: 87, endPoint y: 137, distance: 12.6
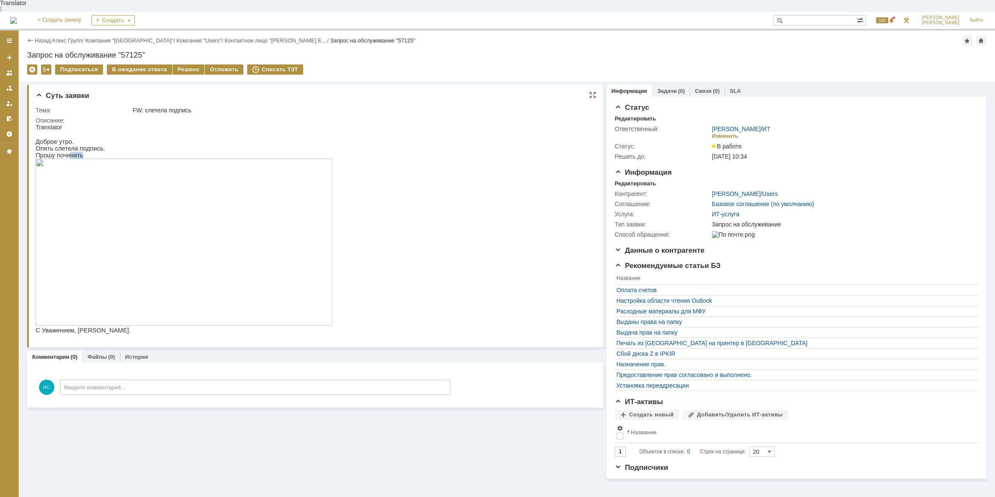
click at [79, 147] on div "Доброе утро. Опять слетела подпись. Прошу починить С Уважением, [PERSON_NAME]." at bounding box center [184, 239] width 297 height 202
click at [87, 138] on p "Доброе утро." at bounding box center [184, 141] width 297 height 7
click at [225, 192] on img at bounding box center [184, 241] width 297 height 167
click at [72, 152] on p "Прошу починить" at bounding box center [184, 155] width 297 height 7
click at [78, 152] on p "Прошу починить" at bounding box center [184, 155] width 297 height 7
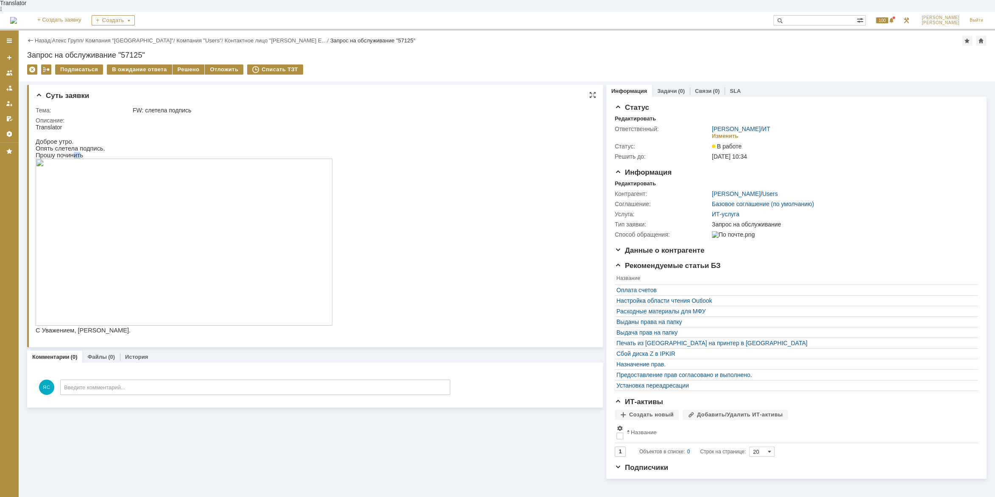
drag, startPoint x: 72, startPoint y: 149, endPoint x: 78, endPoint y: 150, distance: 5.8
click at [78, 152] on p "Прошу починить" at bounding box center [184, 155] width 297 height 7
click at [397, 262] on html "Translator Доброе утро. Опять слетела подпись. Прошу починить С Уважением, [PER…" at bounding box center [313, 232] width 554 height 217
click at [183, 64] on div "Решено" at bounding box center [188, 69] width 32 height 10
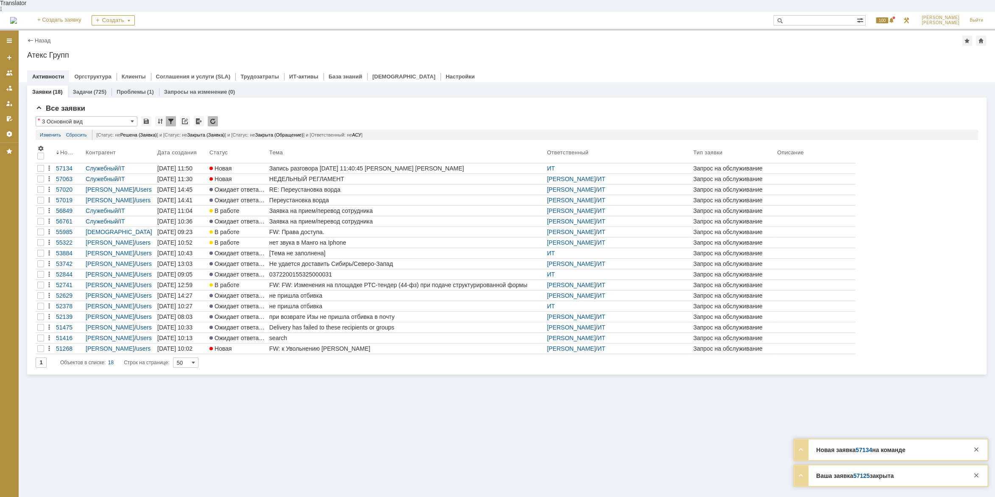
click at [35, 154] on div "Все заявки * 3 Основной вид Результаты поиска: Статус не содержит Решена + или …" at bounding box center [506, 235] width 959 height 277
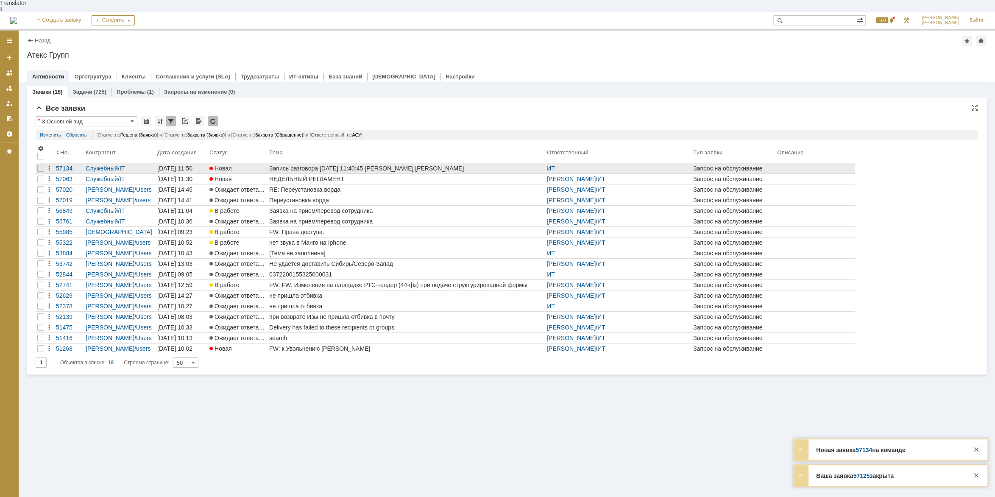
click at [36, 163] on div at bounding box center [41, 168] width 10 height 10
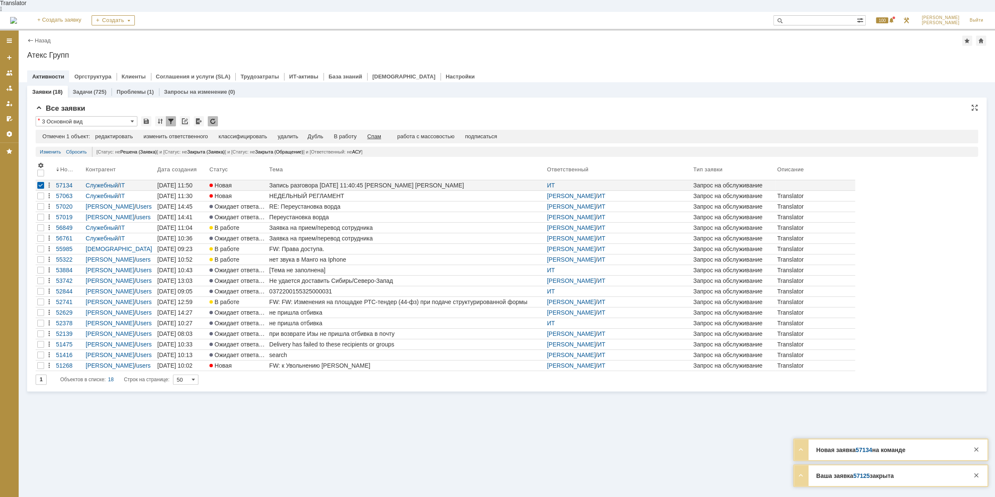
click at [379, 133] on div "Спам" at bounding box center [374, 136] width 14 height 7
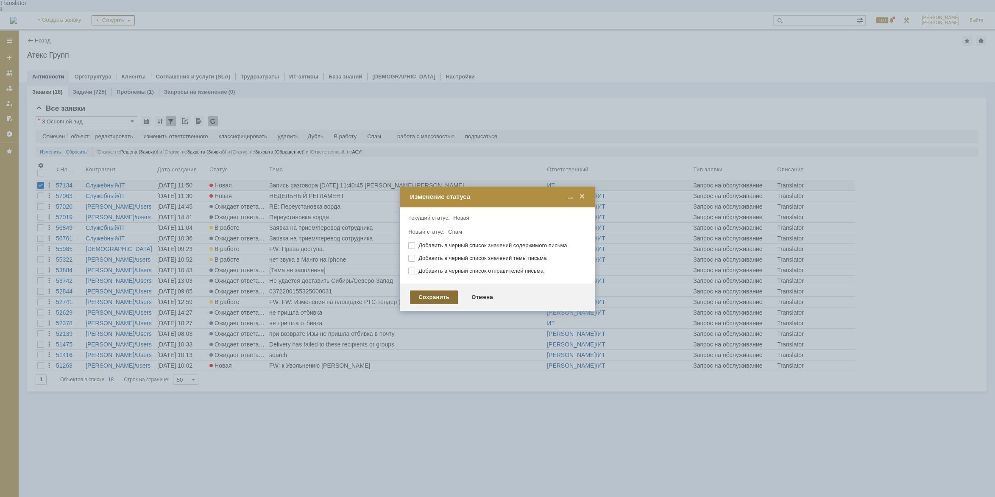
click at [449, 294] on div "Сохранить" at bounding box center [434, 297] width 48 height 14
